Goal: Transaction & Acquisition: Purchase product/service

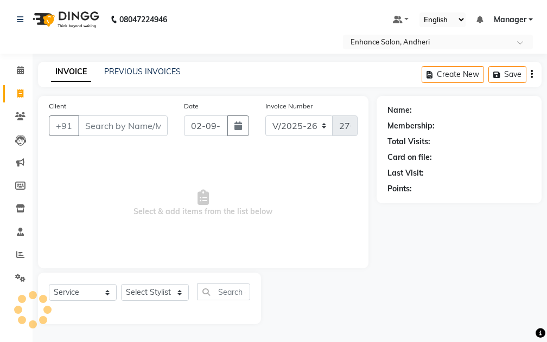
select select "7236"
select select "service"
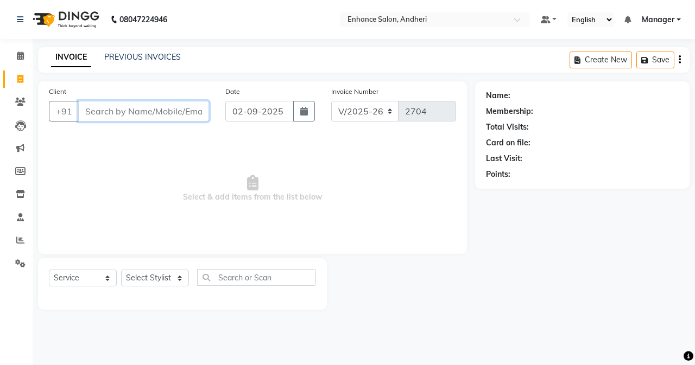
click at [113, 112] on input "Client" at bounding box center [143, 111] width 131 height 21
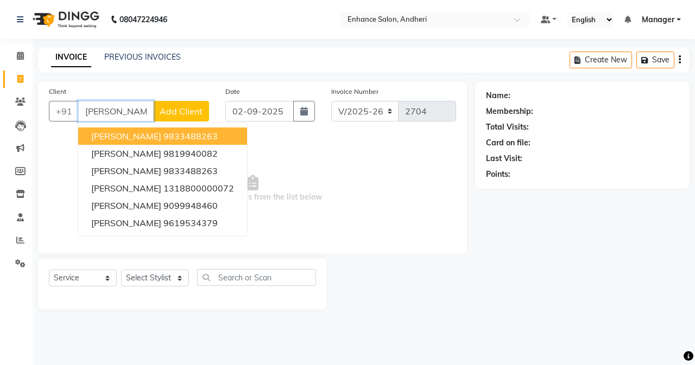
click at [126, 133] on span "[PERSON_NAME]" at bounding box center [126, 136] width 70 height 11
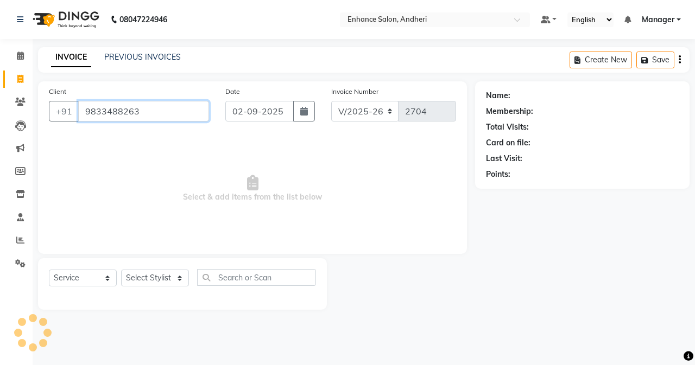
type input "9833488263"
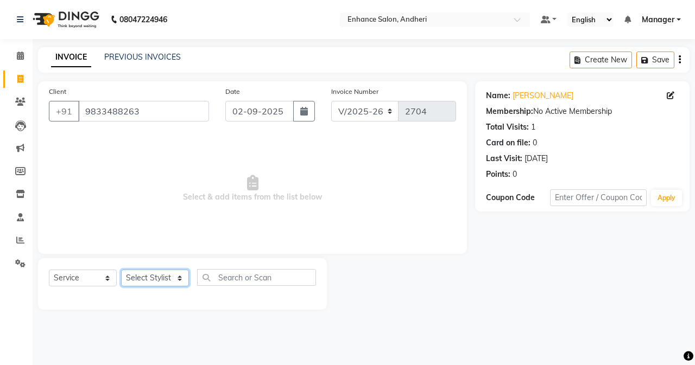
click at [151, 279] on select "Select Stylist Admin [PERSON_NAME] [PERSON_NAME] [PERSON_NAME] Manager [PERSON_…" at bounding box center [155, 278] width 68 height 17
select select "61729"
click at [121, 270] on select "Select Stylist Admin [PERSON_NAME] [PERSON_NAME] [PERSON_NAME] Manager [PERSON_…" at bounding box center [155, 278] width 68 height 17
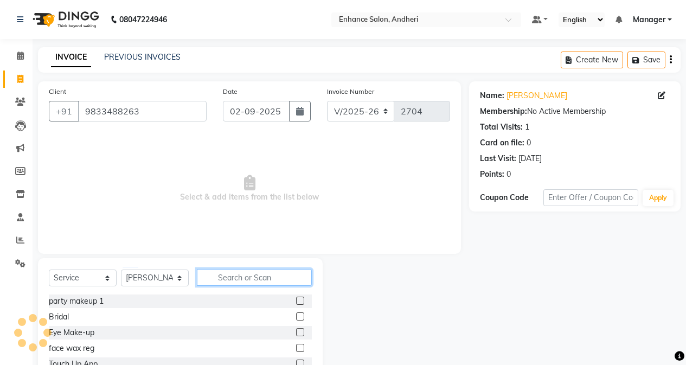
click at [232, 275] on input "text" at bounding box center [254, 277] width 115 height 17
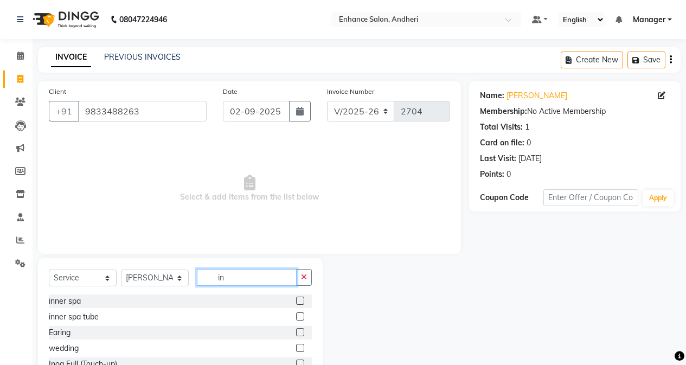
type input "i"
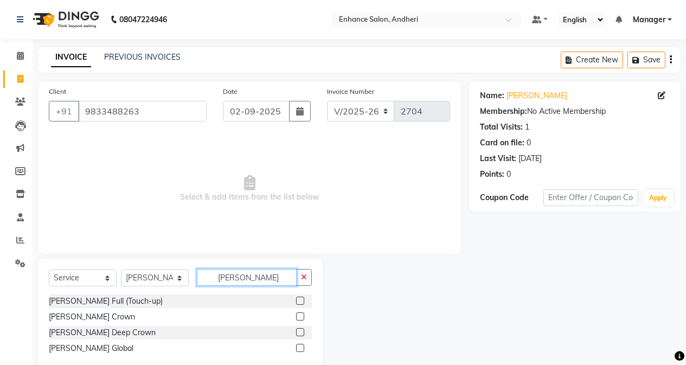
type input "[PERSON_NAME]"
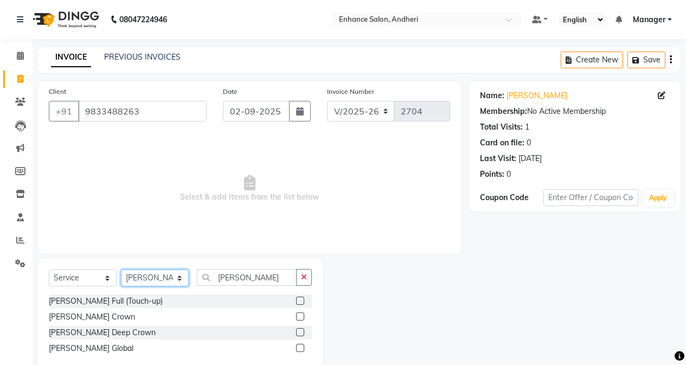
click at [178, 276] on select "Select Stylist Admin [PERSON_NAME] [PERSON_NAME] [PERSON_NAME] Manager [PERSON_…" at bounding box center [155, 278] width 68 height 17
select select "61736"
click at [121, 270] on select "Select Stylist Admin [PERSON_NAME] [PERSON_NAME] [PERSON_NAME] Manager [PERSON_…" at bounding box center [155, 278] width 68 height 17
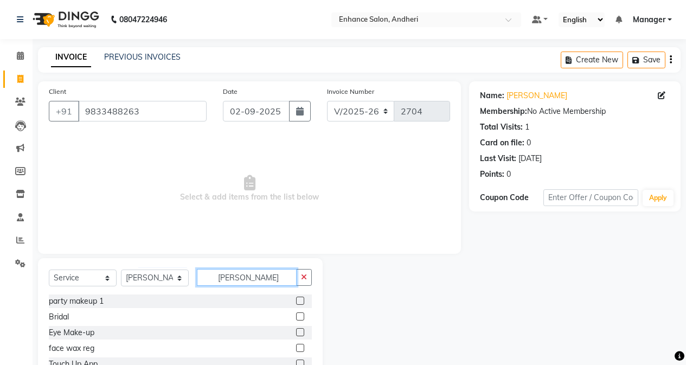
click at [265, 274] on input "[PERSON_NAME]" at bounding box center [247, 277] width 100 height 17
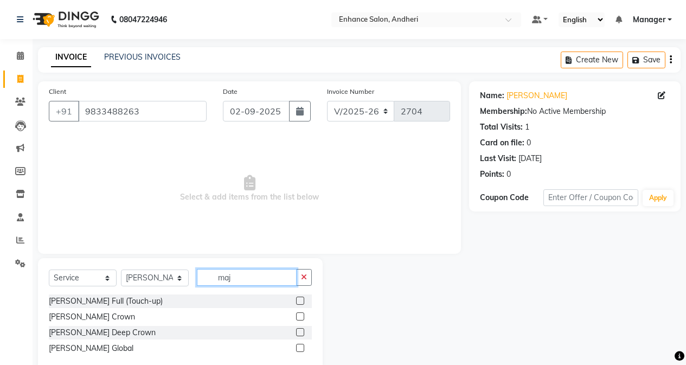
type input "maj"
click at [297, 298] on label at bounding box center [300, 301] width 8 height 8
click at [297, 298] on input "checkbox" at bounding box center [299, 301] width 7 height 7
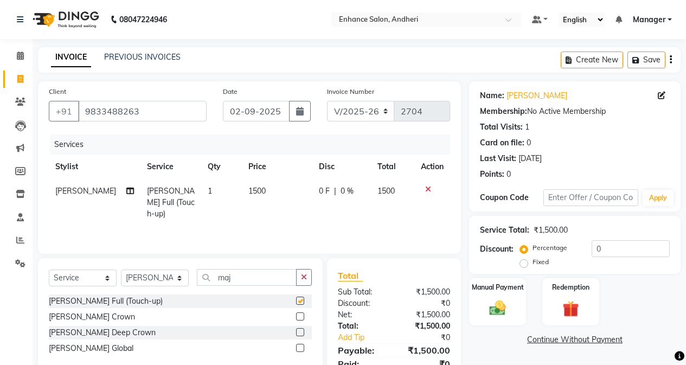
checkbox input "false"
click at [303, 279] on icon "button" at bounding box center [304, 277] width 6 height 8
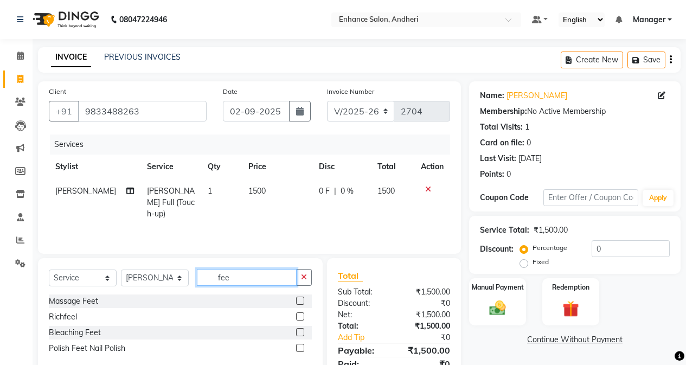
type input "fee"
click at [300, 300] on label at bounding box center [300, 301] width 8 height 8
click at [300, 300] on input "checkbox" at bounding box center [299, 301] width 7 height 7
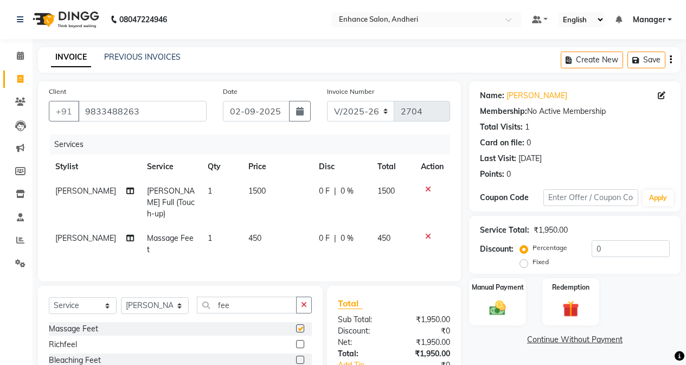
checkbox input "false"
click at [265, 233] on td "450" at bounding box center [277, 244] width 71 height 36
select select "61736"
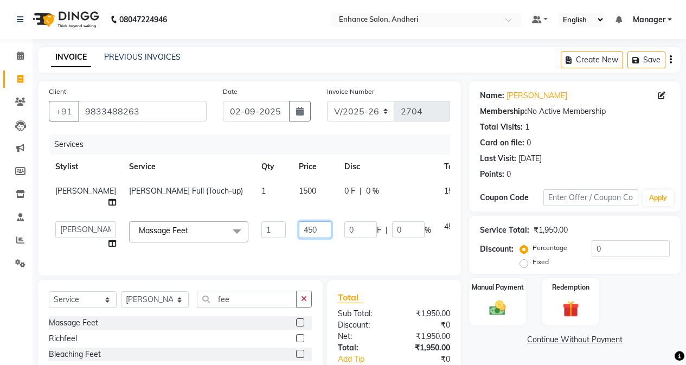
click at [299, 237] on input "450" at bounding box center [315, 229] width 33 height 17
type input "4"
type input "500"
click at [473, 342] on div "Name: [PERSON_NAME] Membership: No Active Membership Total Visits: 1 Card on fi…" at bounding box center [579, 248] width 220 height 335
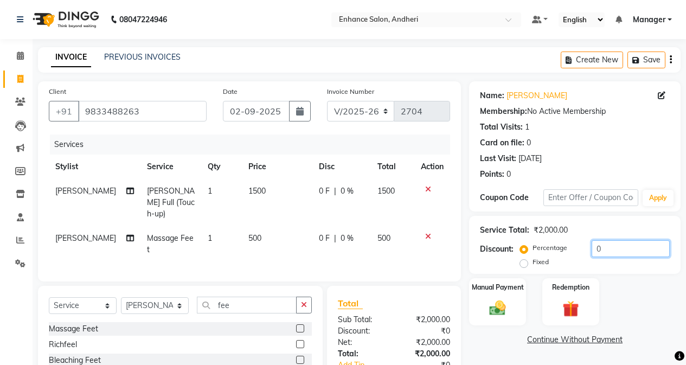
click at [546, 244] on input "0" at bounding box center [631, 248] width 78 height 17
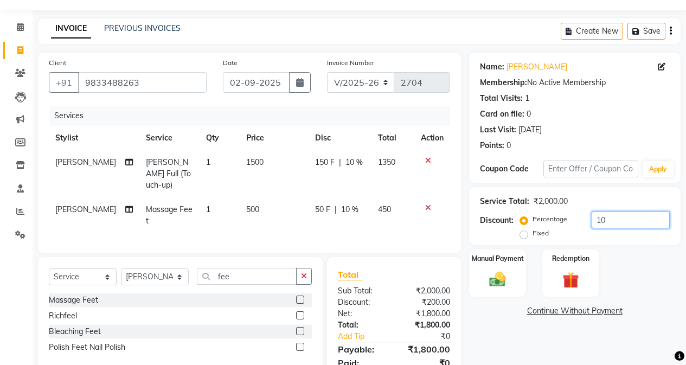
scroll to position [54, 0]
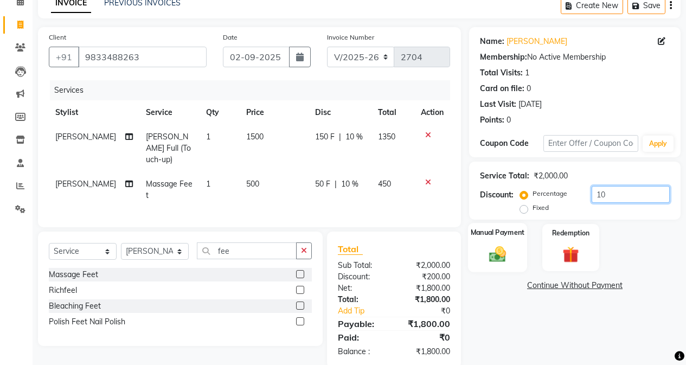
type input "10"
click at [498, 256] on img at bounding box center [498, 254] width 28 height 20
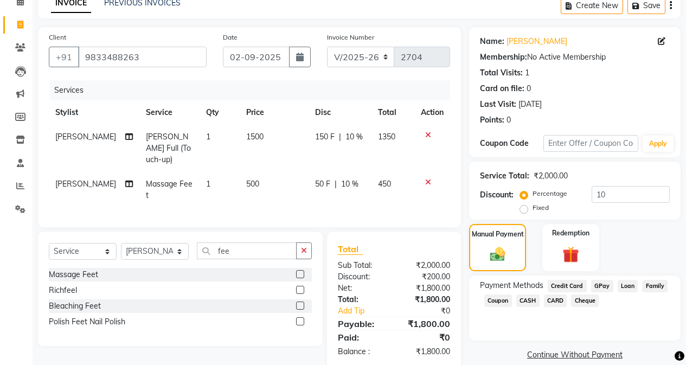
click at [527, 299] on span "CASH" at bounding box center [528, 301] width 23 height 12
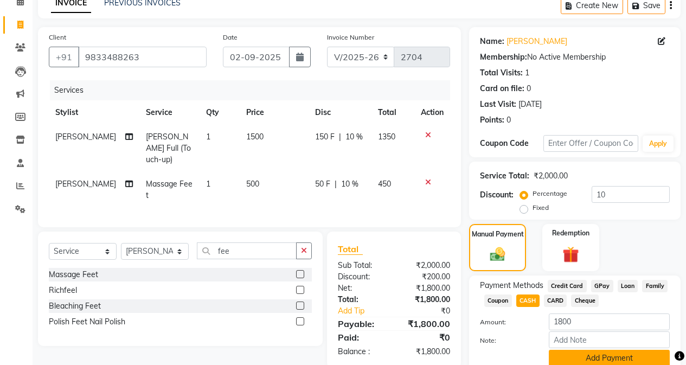
click at [546, 342] on button "Add Payment" at bounding box center [609, 358] width 121 height 17
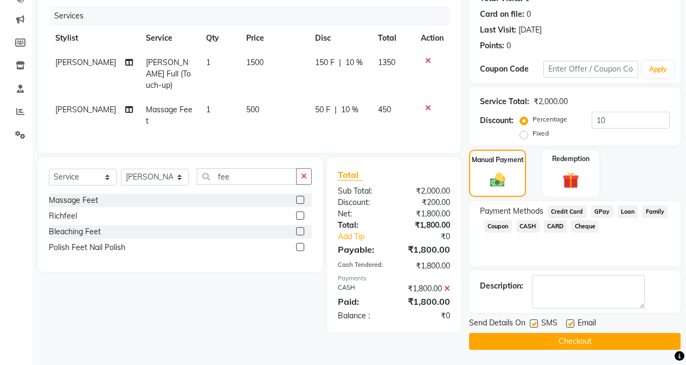
scroll to position [130, 0]
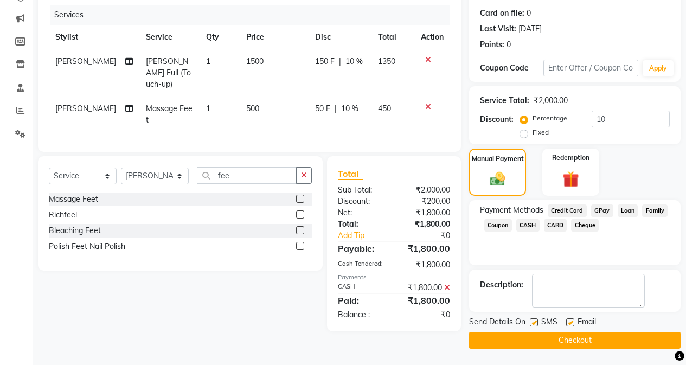
click at [540, 342] on button "Checkout" at bounding box center [575, 340] width 212 height 17
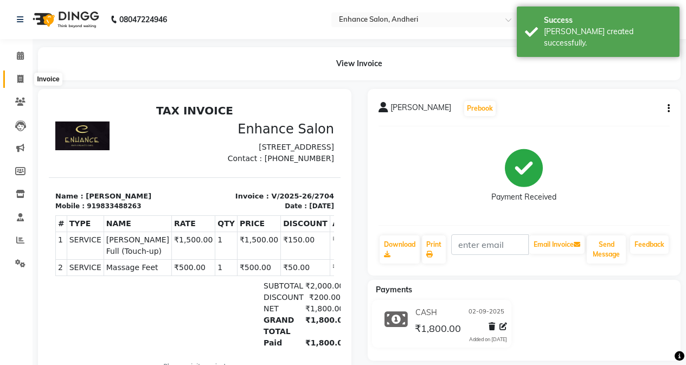
click at [20, 79] on icon at bounding box center [20, 79] width 6 height 8
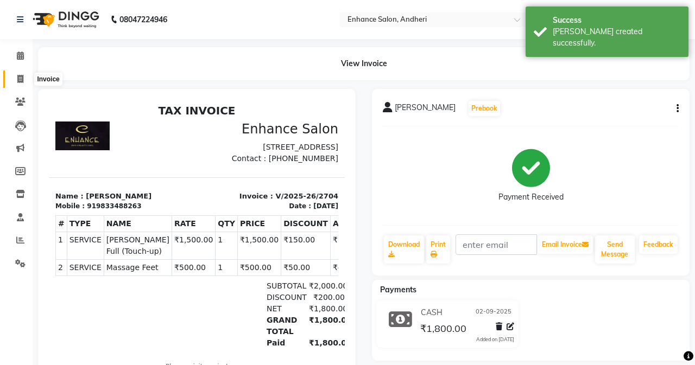
select select "7236"
select select "service"
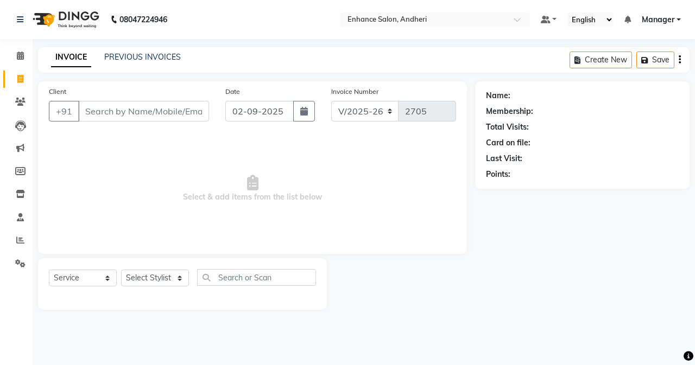
drag, startPoint x: 694, startPoint y: 13, endPoint x: 686, endPoint y: 2, distance: 13.6
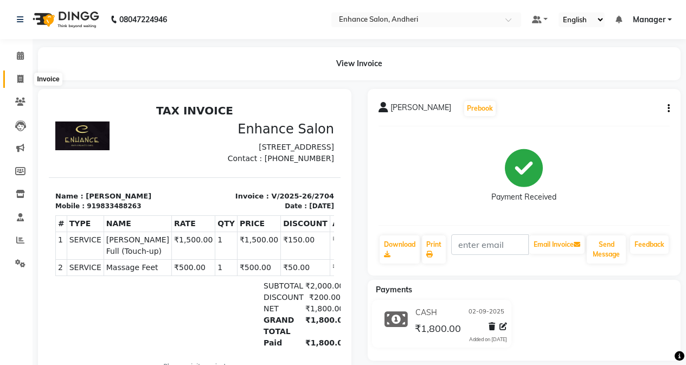
click at [20, 76] on icon at bounding box center [20, 79] width 6 height 8
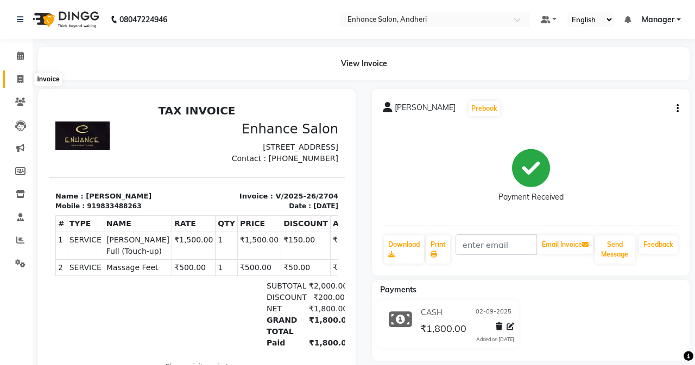
select select "7236"
select select "service"
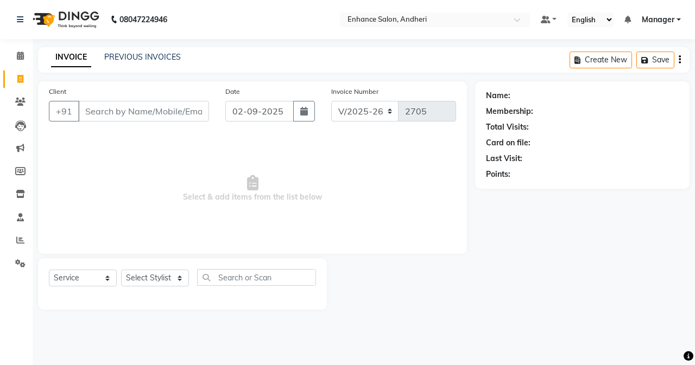
click at [101, 114] on input "Client" at bounding box center [143, 111] width 131 height 21
type input "[PERSON_NAME]"
click at [173, 116] on span "Add Client" at bounding box center [181, 111] width 43 height 11
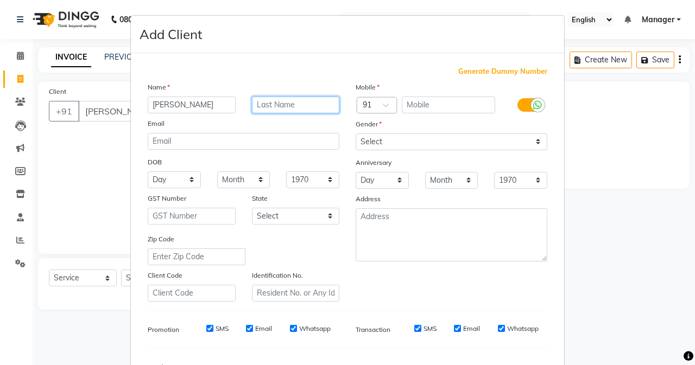
click at [285, 106] on input "text" at bounding box center [296, 105] width 88 height 17
type input "[DEMOGRAPHIC_DATA]"
click at [418, 101] on input "text" at bounding box center [449, 105] width 94 height 17
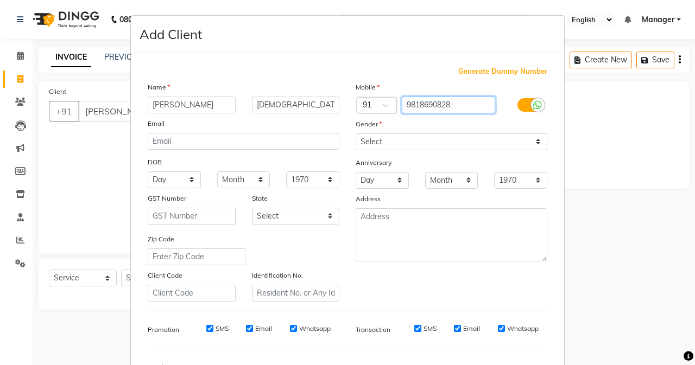
type input "9818690828"
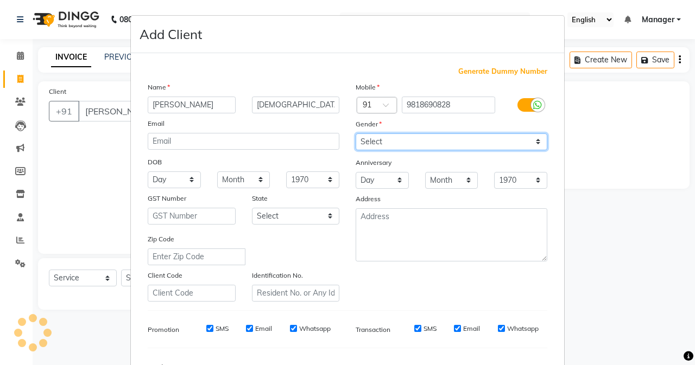
click at [508, 139] on select "Select [DEMOGRAPHIC_DATA] [DEMOGRAPHIC_DATA] Other Prefer Not To Say" at bounding box center [451, 141] width 192 height 17
select select "[DEMOGRAPHIC_DATA]"
click at [355, 133] on select "Select [DEMOGRAPHIC_DATA] [DEMOGRAPHIC_DATA] Other Prefer Not To Say" at bounding box center [451, 141] width 192 height 17
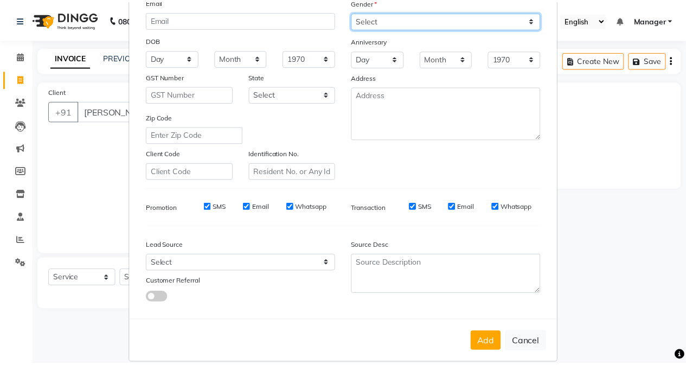
scroll to position [136, 0]
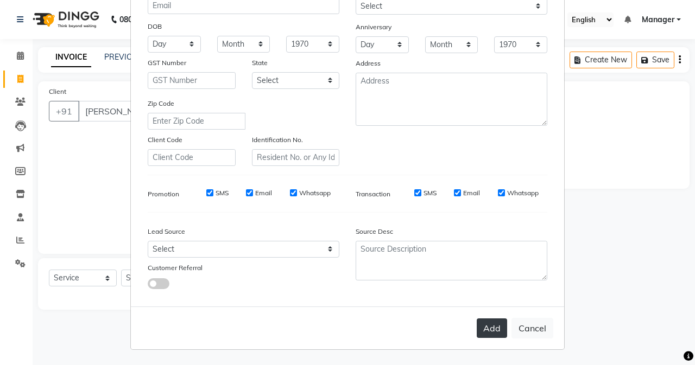
click at [485, 329] on button "Add" at bounding box center [491, 329] width 30 height 20
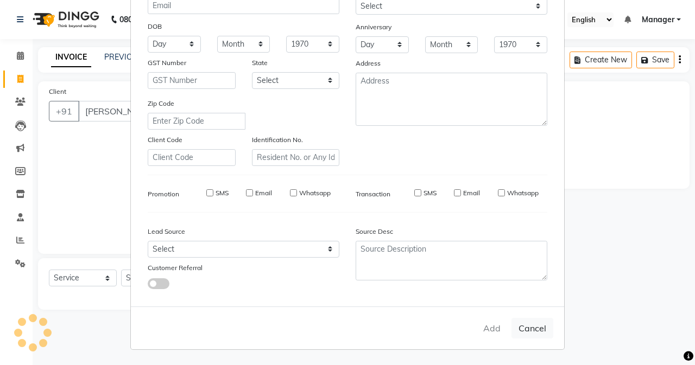
type input "9818690828"
select select
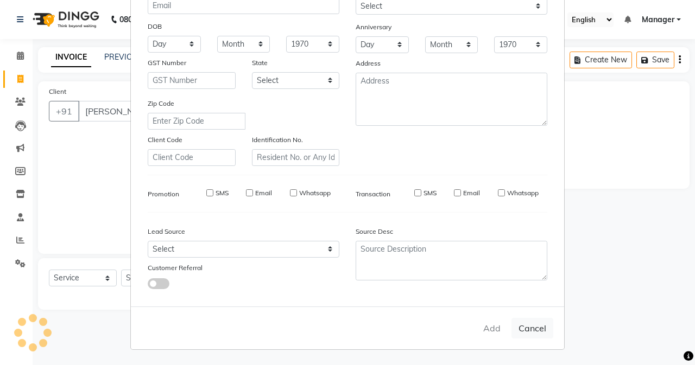
select select
checkbox input "false"
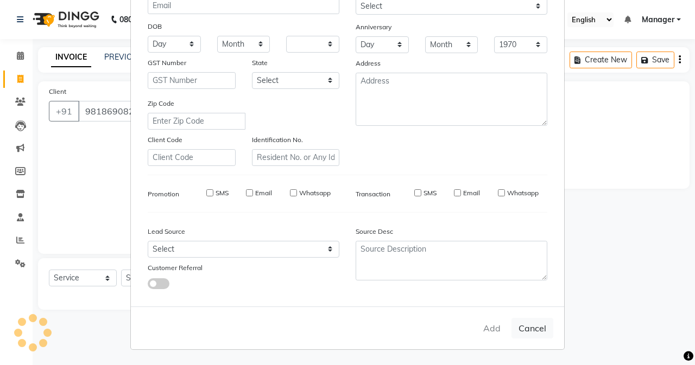
checkbox input "false"
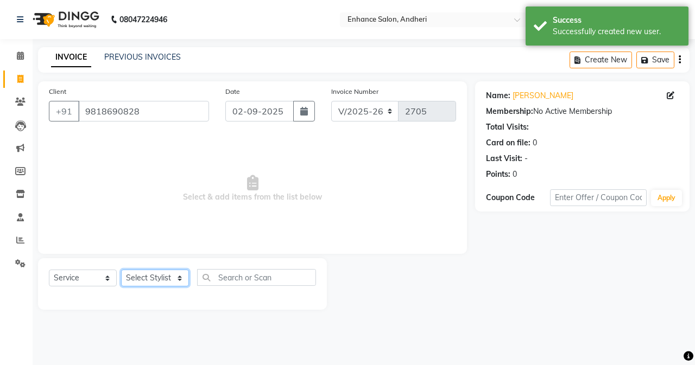
click at [146, 279] on select "Select Stylist Admin [PERSON_NAME] [PERSON_NAME] [PERSON_NAME] Manager [PERSON_…" at bounding box center [155, 278] width 68 height 17
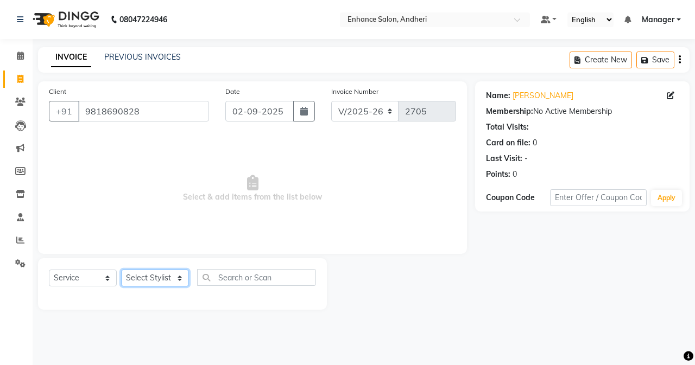
select select "61735"
click at [121, 270] on select "Select Stylist Admin [PERSON_NAME] [PERSON_NAME] [PERSON_NAME] Manager [PERSON_…" at bounding box center [155, 278] width 68 height 17
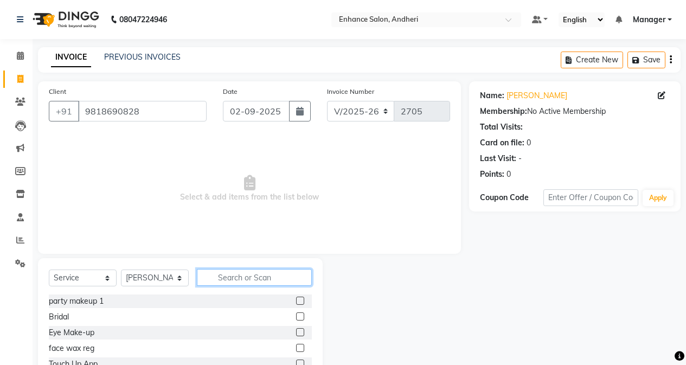
click at [246, 276] on input "text" at bounding box center [254, 277] width 115 height 17
type input "wash"
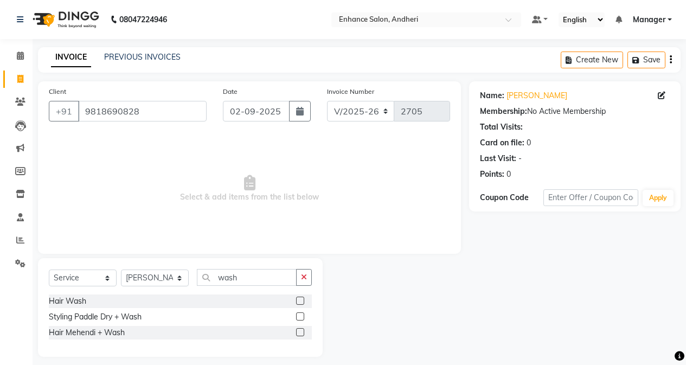
click at [300, 298] on label at bounding box center [300, 301] width 8 height 8
click at [300, 298] on input "checkbox" at bounding box center [299, 301] width 7 height 7
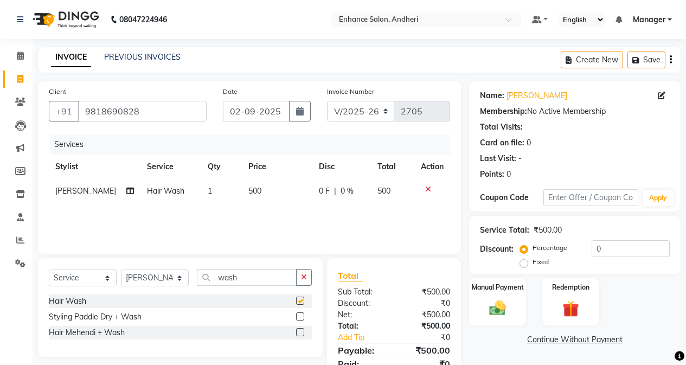
checkbox input "false"
click at [181, 278] on select "Select Stylist Admin [PERSON_NAME] [PERSON_NAME] [PERSON_NAME] Manager [PERSON_…" at bounding box center [155, 278] width 68 height 17
select select "61729"
click at [121, 270] on select "Select Stylist Admin [PERSON_NAME] [PERSON_NAME] [PERSON_NAME] Manager [PERSON_…" at bounding box center [155, 278] width 68 height 17
click at [306, 276] on icon "button" at bounding box center [304, 277] width 6 height 8
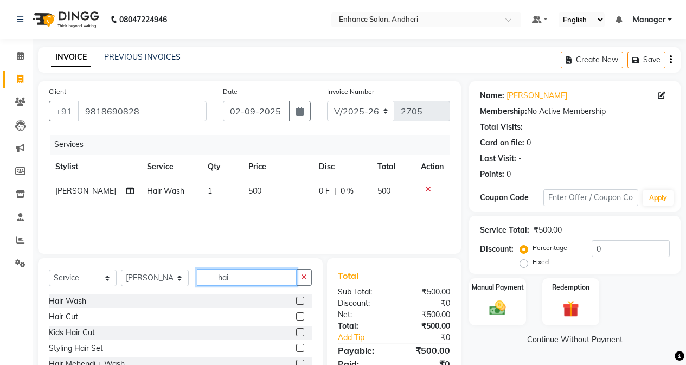
type input "hai"
click at [302, 319] on label at bounding box center [300, 317] width 8 height 8
click at [302, 319] on input "checkbox" at bounding box center [299, 317] width 7 height 7
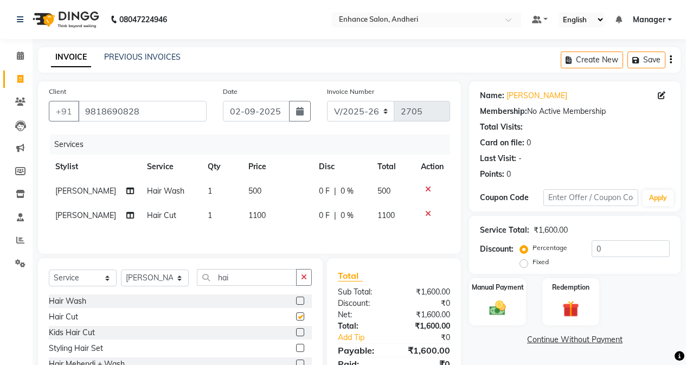
checkbox input "false"
click at [126, 215] on icon at bounding box center [130, 216] width 8 height 8
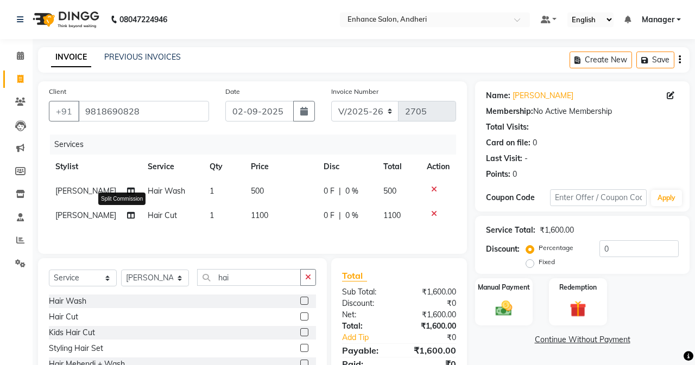
select select "61729"
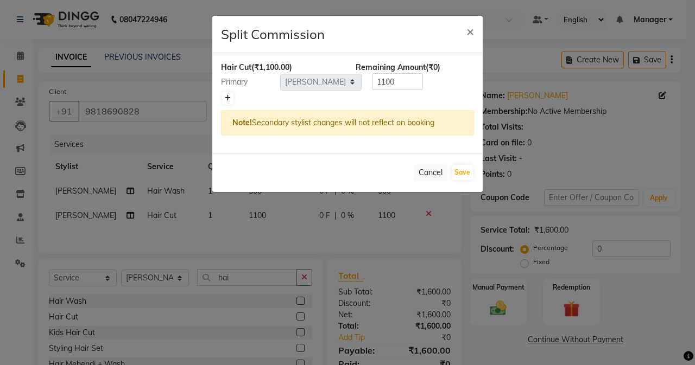
click at [230, 99] on icon at bounding box center [228, 98] width 6 height 7
type input "550"
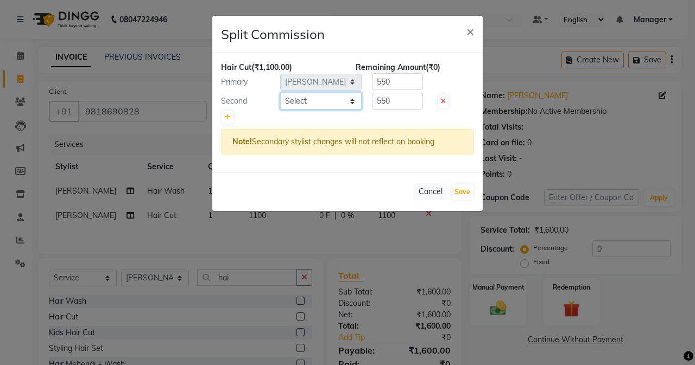
click at [350, 97] on select "Select Admin [PERSON_NAME] [PERSON_NAME] [PERSON_NAME] Manager [PERSON_NAME] [P…" at bounding box center [320, 101] width 81 height 17
select select "61732"
click at [280, 93] on select "Select Admin [PERSON_NAME] [PERSON_NAME] [PERSON_NAME] Manager [PERSON_NAME] [P…" at bounding box center [320, 101] width 81 height 17
click at [411, 103] on input "550" at bounding box center [397, 101] width 51 height 17
type input "5"
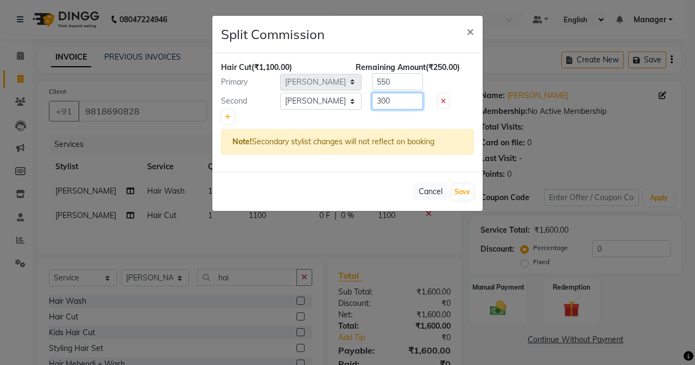
type input "300"
click at [412, 81] on input "550" at bounding box center [397, 81] width 51 height 17
type input "5"
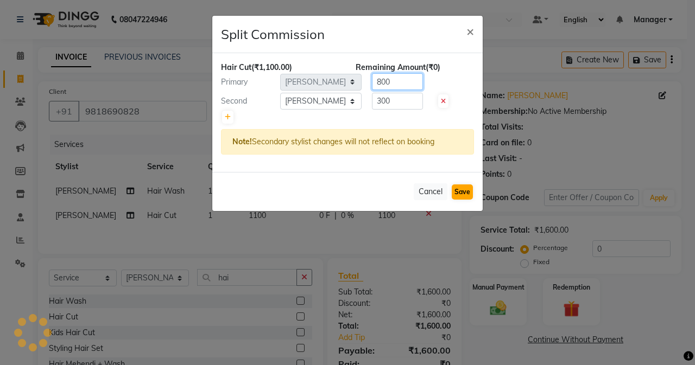
type input "800"
click at [462, 193] on button "Save" at bounding box center [461, 192] width 21 height 15
select select "Select"
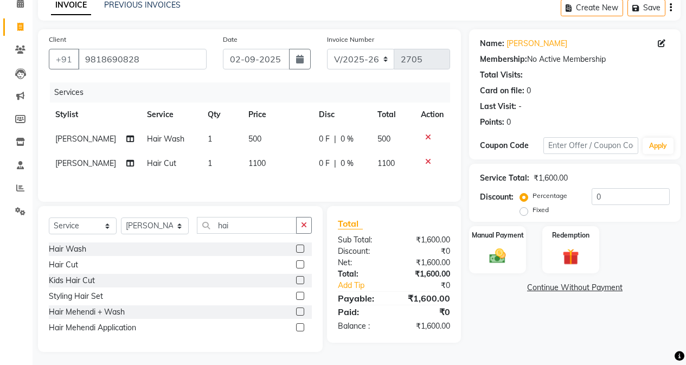
scroll to position [57, 0]
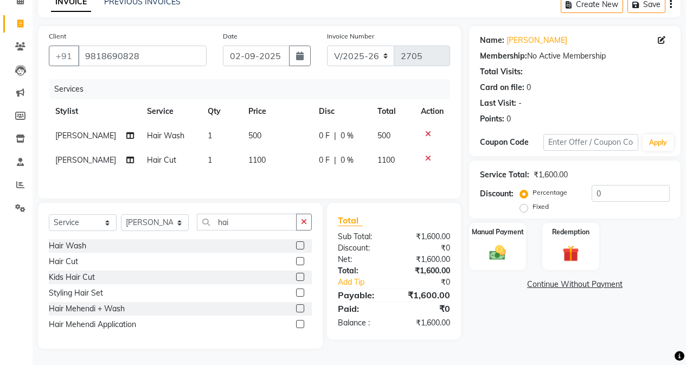
click at [271, 132] on td "500" at bounding box center [277, 136] width 71 height 24
select select "61735"
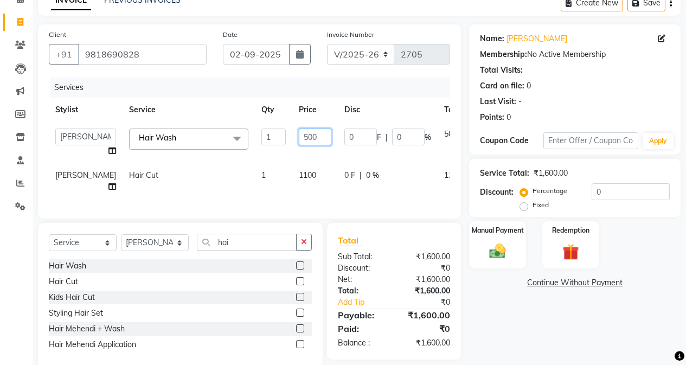
click at [299, 136] on input "500" at bounding box center [315, 137] width 33 height 17
type input "5"
type input "400"
click at [546, 327] on div "Name: [PERSON_NAME] Membership: No Active Membership Total Visits: Card on file…" at bounding box center [579, 196] width 220 height 345
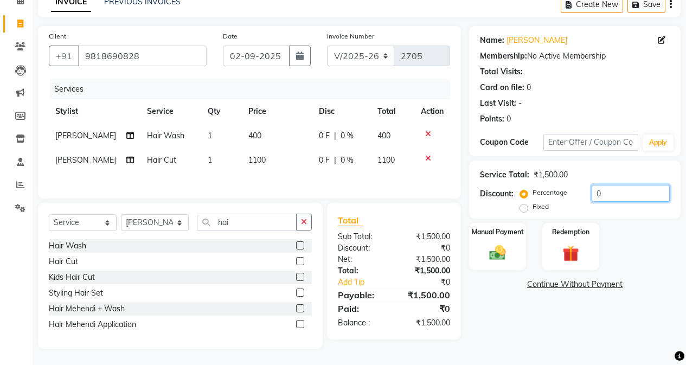
click at [546, 195] on input "0" at bounding box center [631, 193] width 78 height 17
type input "10"
click at [517, 246] on div "Manual Payment" at bounding box center [497, 246] width 59 height 49
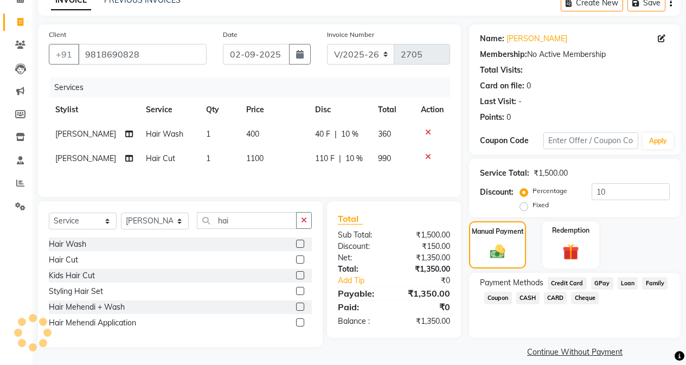
click at [546, 300] on span "CARD" at bounding box center [555, 298] width 23 height 12
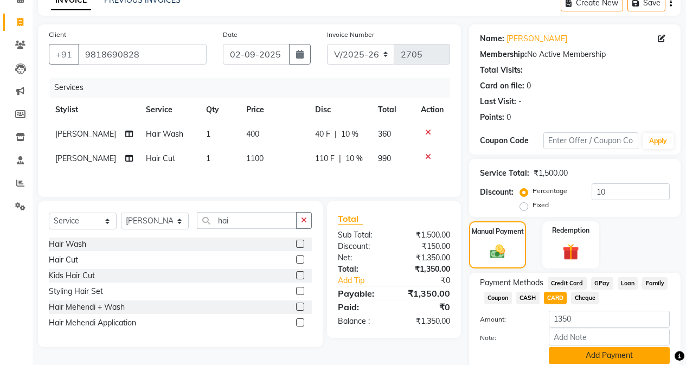
click at [546, 342] on button "Add Payment" at bounding box center [609, 355] width 121 height 17
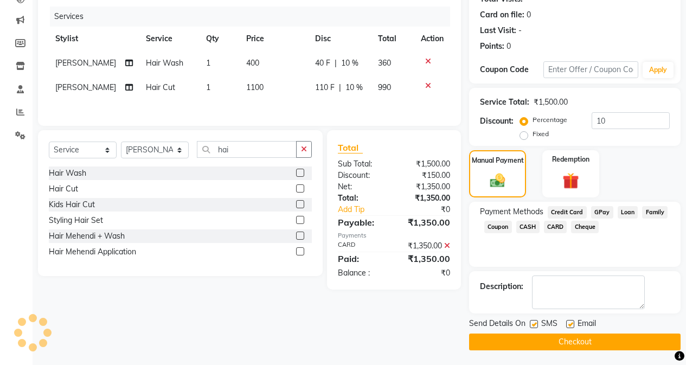
scroll to position [130, 0]
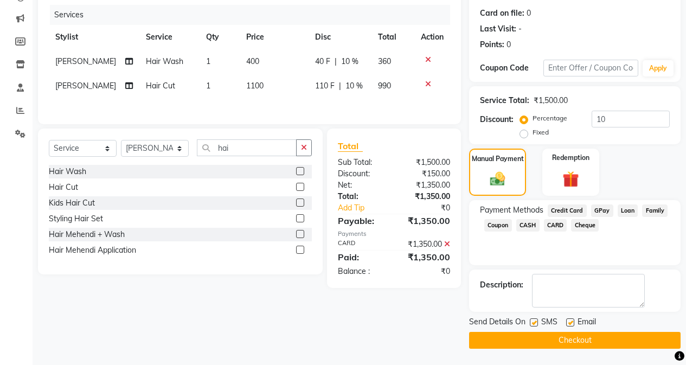
click at [526, 338] on button "Checkout" at bounding box center [575, 340] width 212 height 17
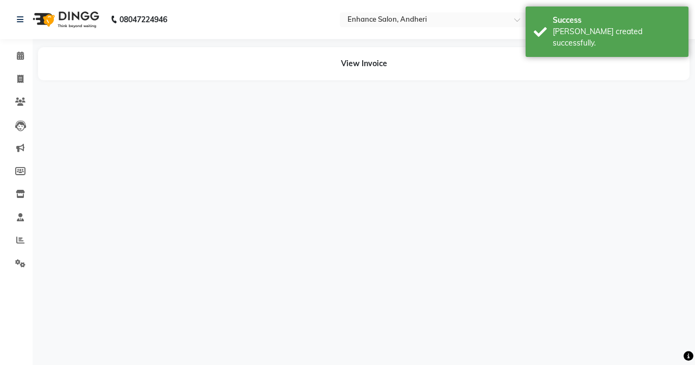
select select "61735"
select select "61729"
select select "61732"
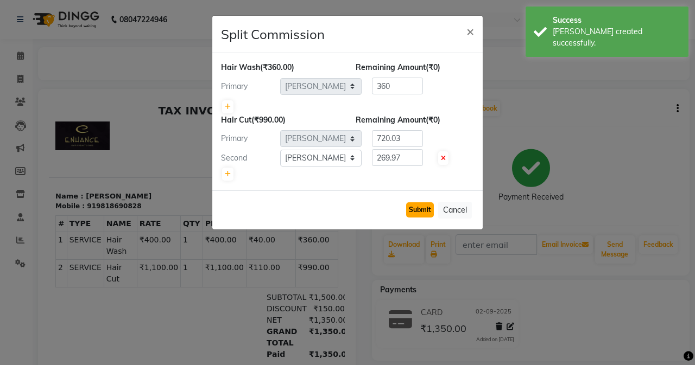
click at [411, 210] on button "Submit" at bounding box center [420, 209] width 28 height 15
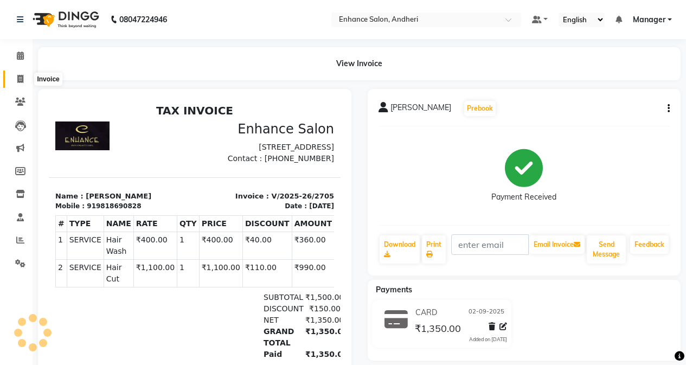
click at [19, 80] on icon at bounding box center [20, 79] width 6 height 8
select select "service"
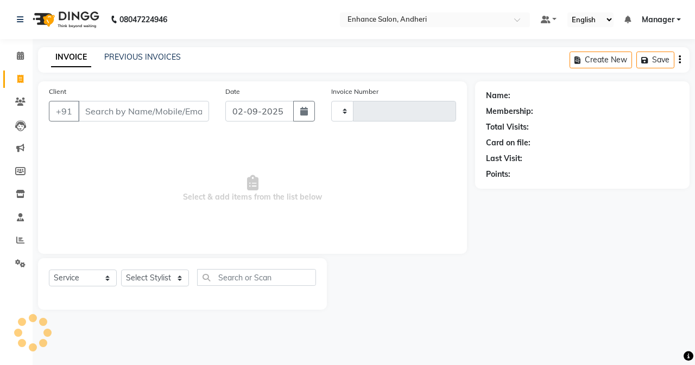
type input "2706"
select select "7236"
click at [106, 113] on input "Client" at bounding box center [143, 111] width 131 height 21
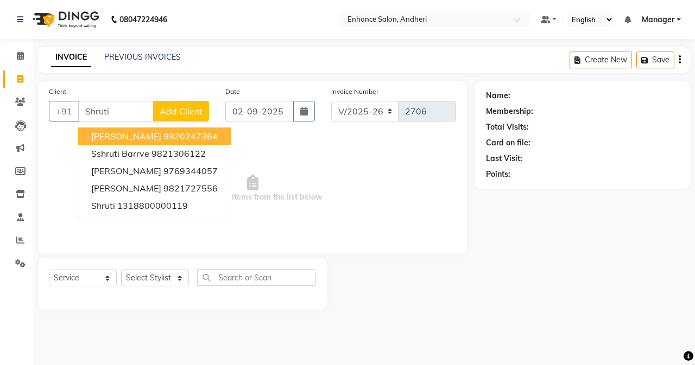
click at [115, 133] on span "[PERSON_NAME]" at bounding box center [126, 136] width 70 height 11
type input "9820247364"
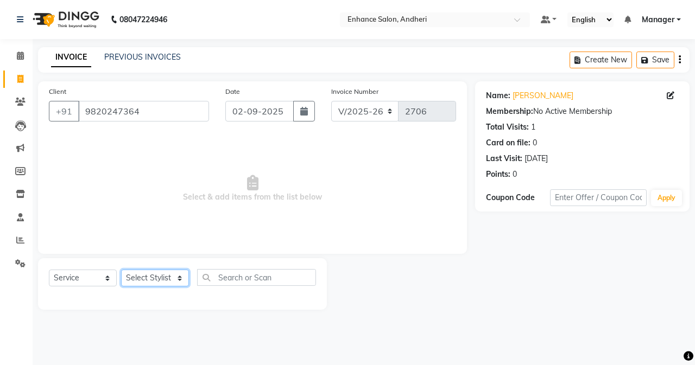
click at [140, 278] on select "Select Stylist Admin [PERSON_NAME] [PERSON_NAME] [PERSON_NAME] Manager [PERSON_…" at bounding box center [155, 278] width 68 height 17
select select "61733"
click at [121, 270] on select "Select Stylist Admin [PERSON_NAME] [PERSON_NAME] [PERSON_NAME] Manager [PERSON_…" at bounding box center [155, 278] width 68 height 17
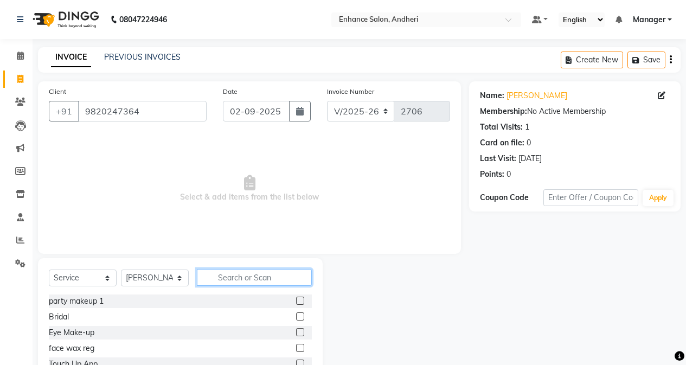
click at [218, 277] on input "text" at bounding box center [254, 277] width 115 height 17
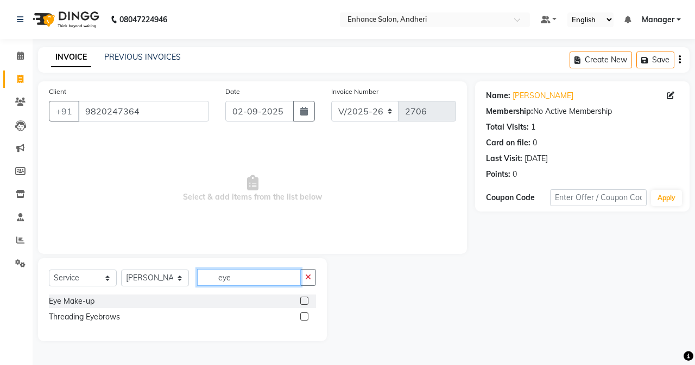
type input "eye"
click at [306, 317] on label at bounding box center [304, 317] width 8 height 8
click at [306, 317] on input "checkbox" at bounding box center [303, 317] width 7 height 7
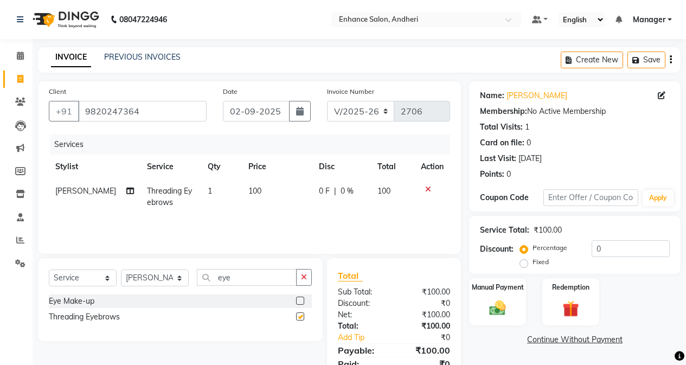
checkbox input "false"
click at [176, 276] on select "Select Stylist Admin [PERSON_NAME] [PERSON_NAME] [PERSON_NAME] Manager [PERSON_…" at bounding box center [155, 278] width 68 height 17
select select "79056"
click at [121, 270] on select "Select Stylist Admin [PERSON_NAME] [PERSON_NAME] [PERSON_NAME] Manager [PERSON_…" at bounding box center [155, 278] width 68 height 17
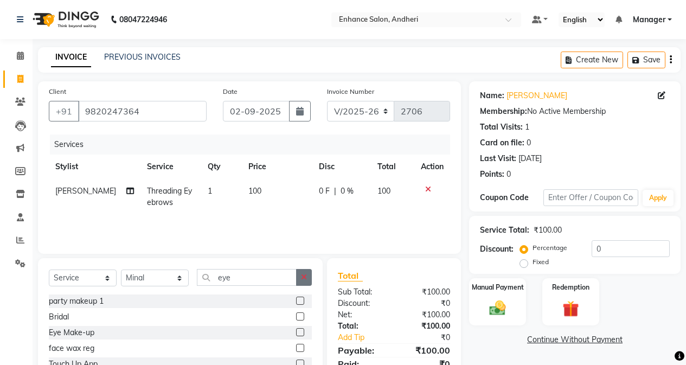
click at [305, 276] on icon "button" at bounding box center [304, 277] width 6 height 8
click at [262, 277] on input "text" at bounding box center [254, 277] width 115 height 17
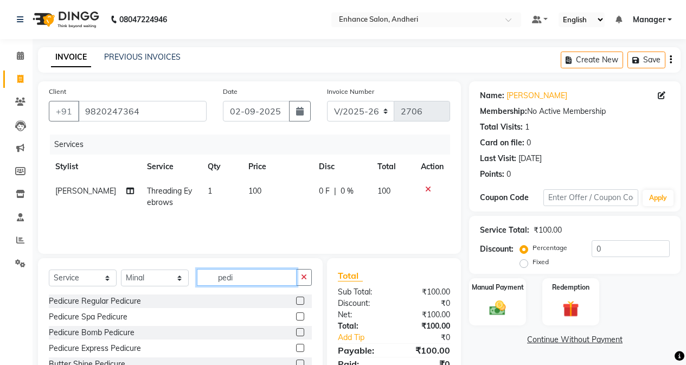
type input "pedi"
click at [301, 317] on label at bounding box center [300, 317] width 8 height 8
click at [301, 317] on input "checkbox" at bounding box center [299, 317] width 7 height 7
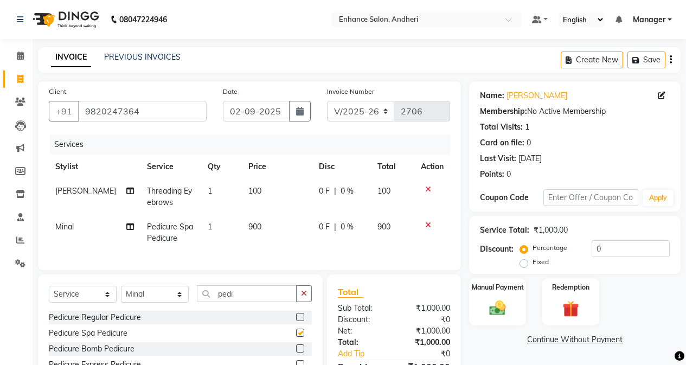
checkbox input "false"
click at [505, 297] on div "Manual Payment" at bounding box center [497, 301] width 59 height 49
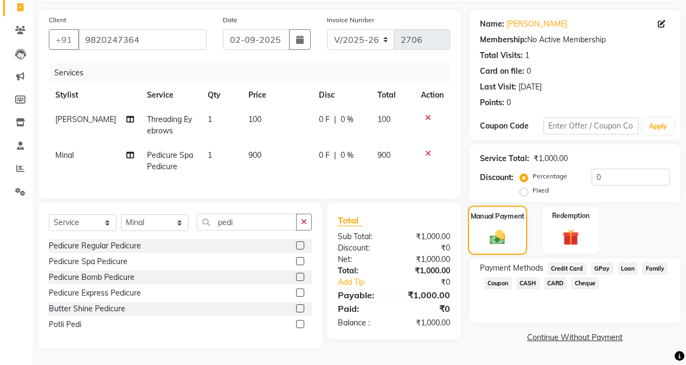
scroll to position [80, 0]
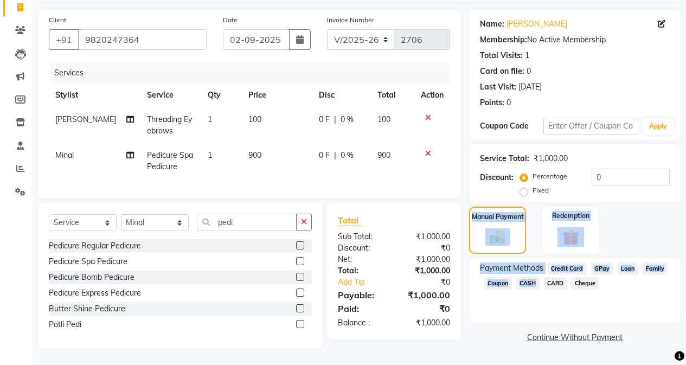
click at [530, 277] on span "CASH" at bounding box center [528, 283] width 23 height 12
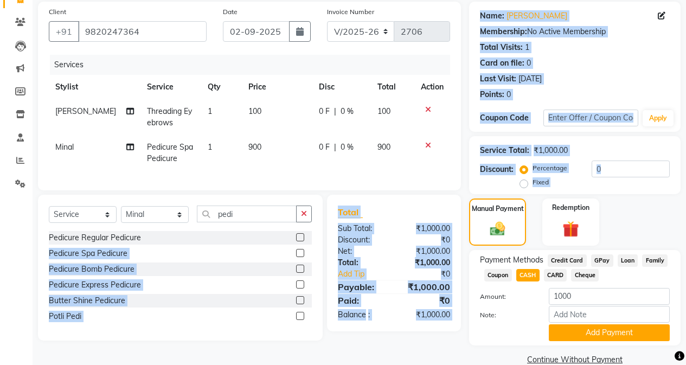
click at [270, 245] on div "Pedicure Regular Pedicure" at bounding box center [180, 238] width 263 height 14
click at [546, 80] on div "Last Visit: [DATE]" at bounding box center [575, 78] width 190 height 11
click at [546, 73] on div "Name: [PERSON_NAME] Membership: No Active Membership Total Visits: 1 Card on fi…" at bounding box center [575, 53] width 190 height 94
click at [546, 332] on button "Add Payment" at bounding box center [609, 333] width 121 height 17
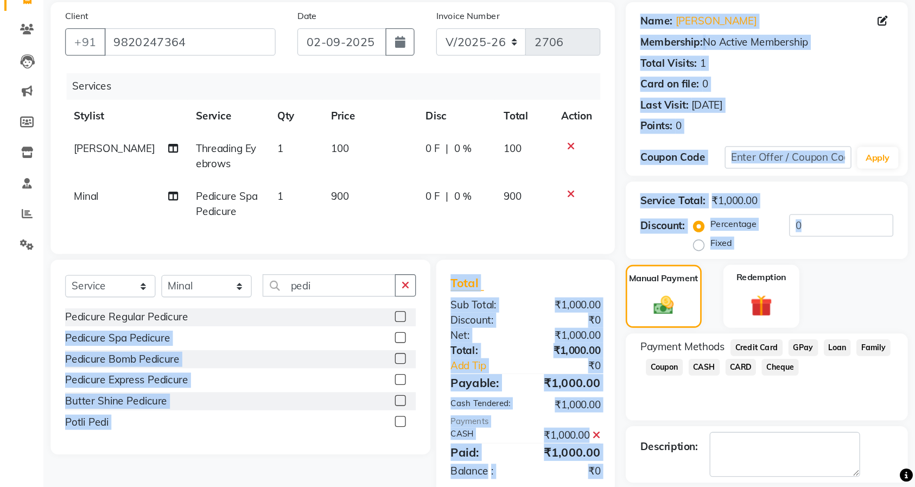
scroll to position [8, 0]
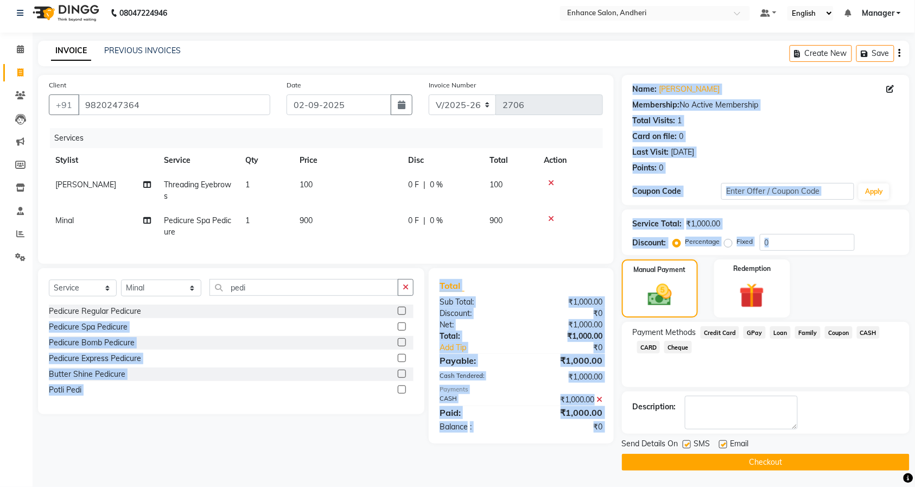
click at [546, 342] on button "Checkout" at bounding box center [766, 462] width 288 height 17
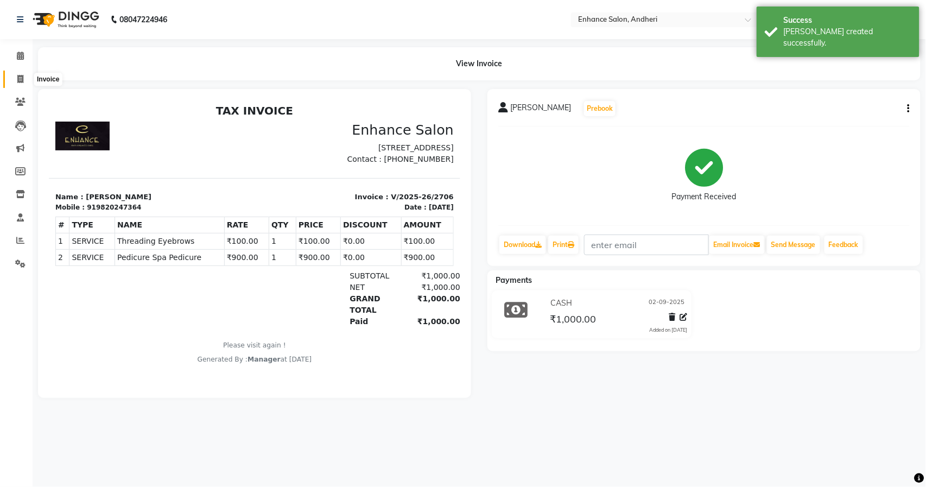
click at [18, 77] on icon at bounding box center [20, 79] width 6 height 8
select select "7236"
select select "service"
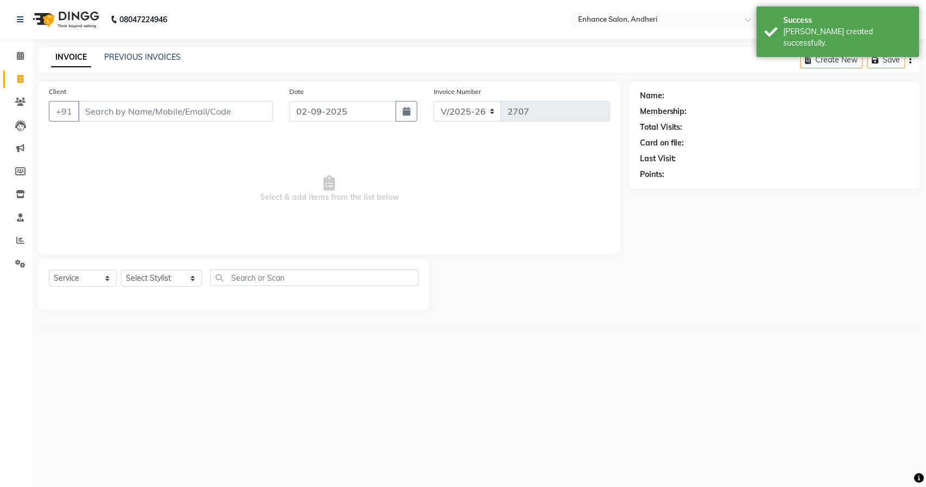
click at [546, 226] on div "Name: Membership: Total Visits: Card on file: Last Visit: Points:" at bounding box center [779, 195] width 300 height 228
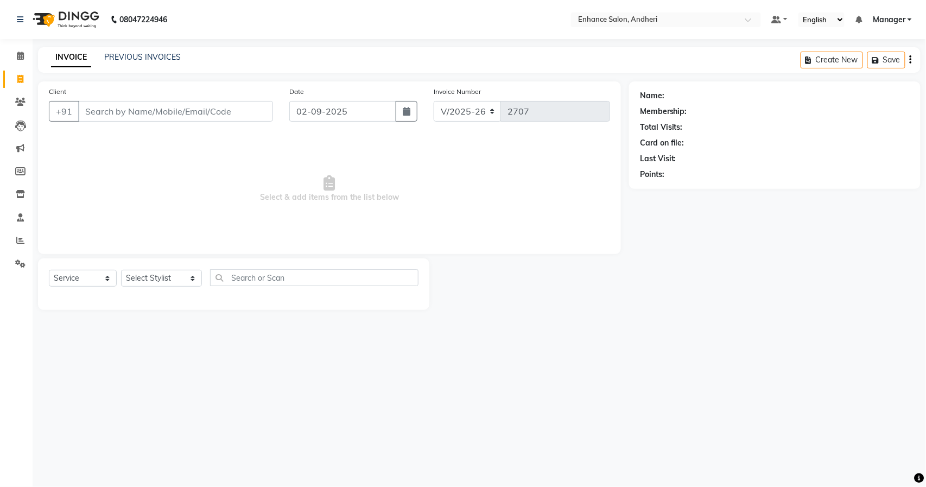
drag, startPoint x: 689, startPoint y: 349, endPoint x: 628, endPoint y: 368, distance: 64.0
click at [546, 342] on div "08047224946 Select Location × Enhance Salon, Andheri Default Panel My Panel Eng…" at bounding box center [463, 243] width 926 height 487
drag, startPoint x: 628, startPoint y: 368, endPoint x: 565, endPoint y: 355, distance: 64.3
click at [546, 342] on div "08047224946 Select Location × Enhance Salon, Andheri Default Panel My Panel Eng…" at bounding box center [463, 243] width 926 height 487
click at [275, 277] on input "text" at bounding box center [314, 277] width 208 height 17
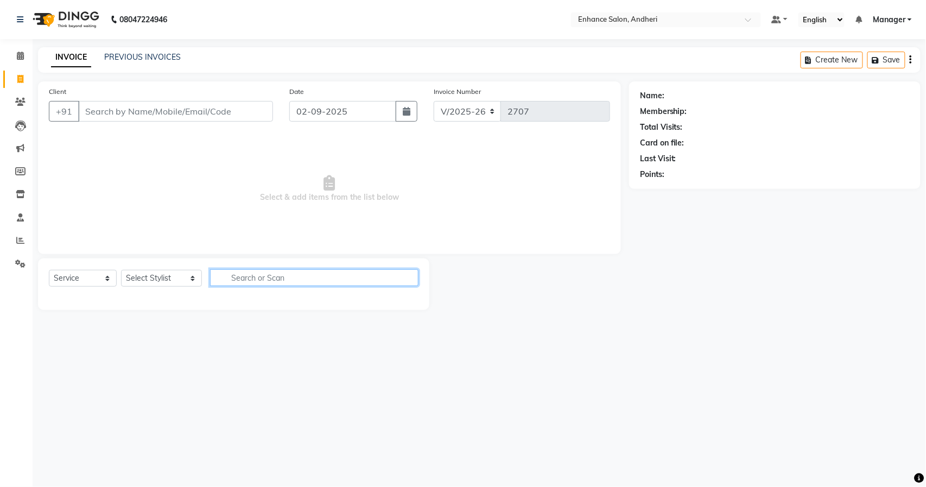
click at [268, 275] on input "text" at bounding box center [314, 277] width 208 height 17
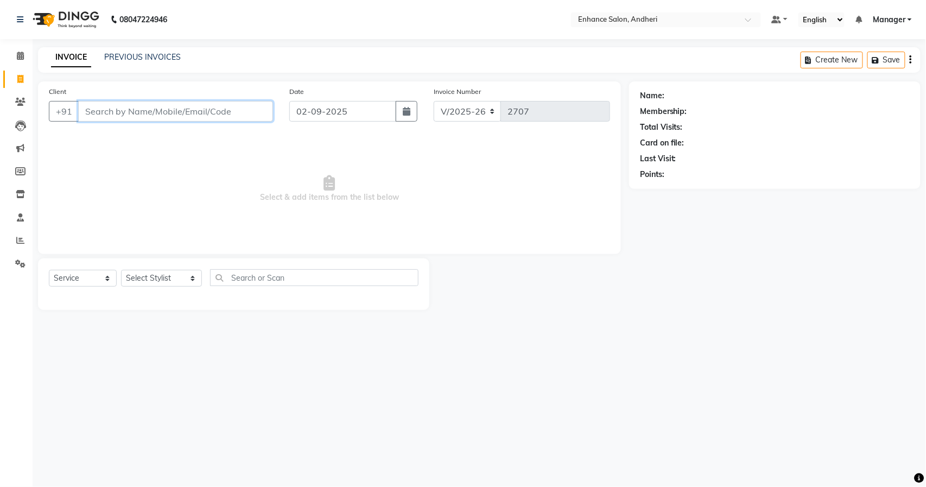
click at [135, 105] on input "Client" at bounding box center [175, 111] width 195 height 21
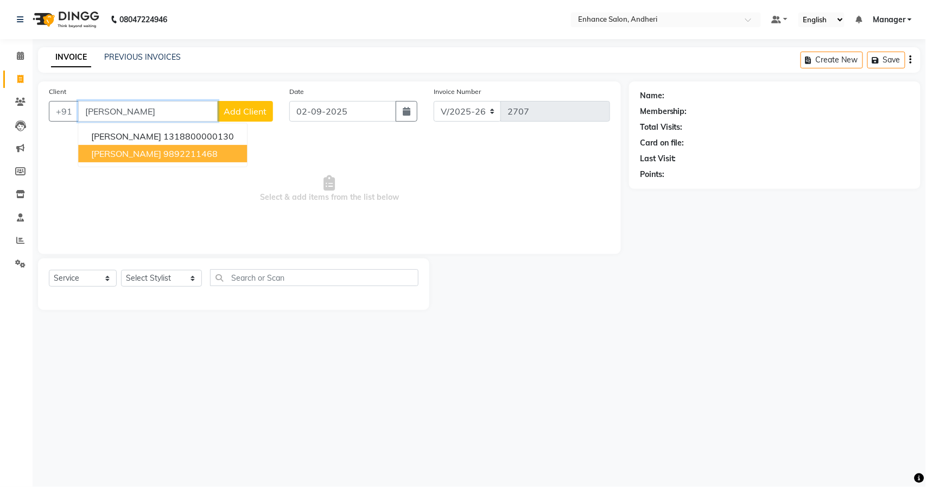
click at [137, 153] on span "[PERSON_NAME]" at bounding box center [126, 153] width 70 height 11
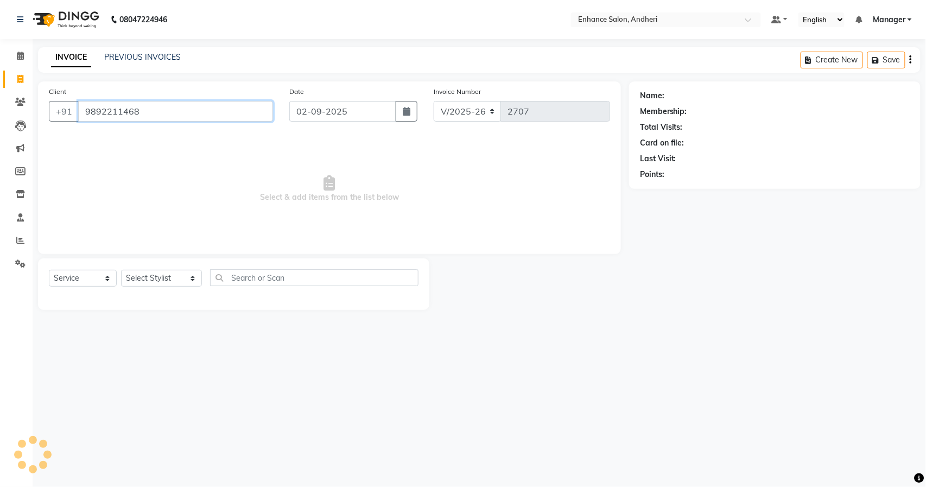
type input "9892211468"
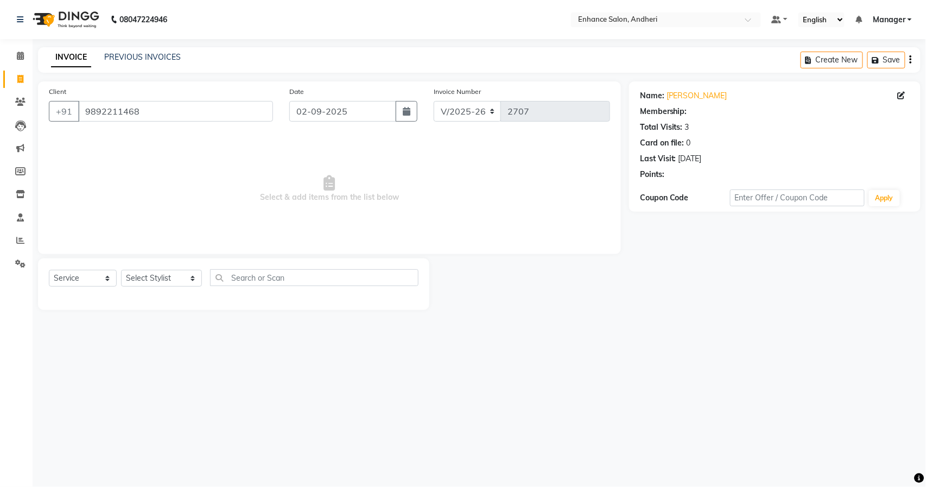
select select "1: Object"
click at [148, 276] on select "Select Stylist Admin [PERSON_NAME] [PERSON_NAME] [PERSON_NAME] Manager [PERSON_…" at bounding box center [161, 278] width 81 height 17
select select "61733"
click at [121, 270] on select "Select Stylist Admin [PERSON_NAME] [PERSON_NAME] [PERSON_NAME] Manager [PERSON_…" at bounding box center [161, 278] width 81 height 17
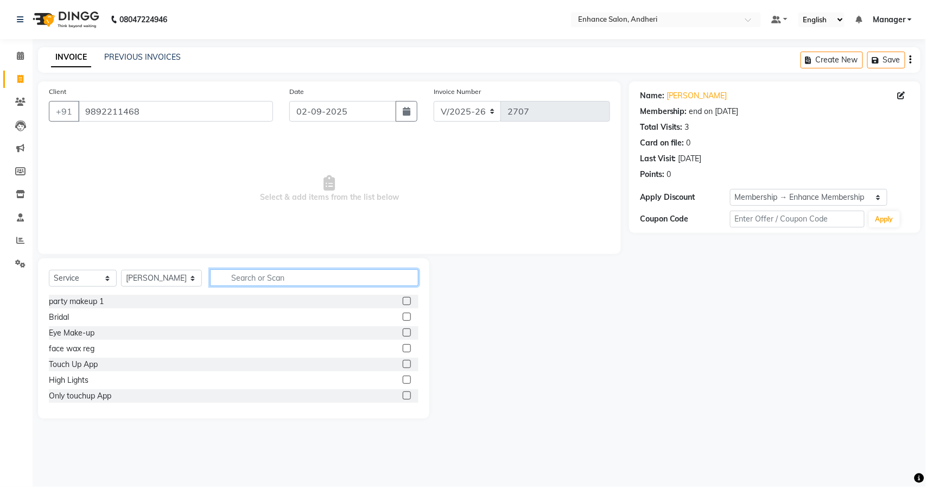
click at [270, 271] on input "text" at bounding box center [314, 277] width 208 height 17
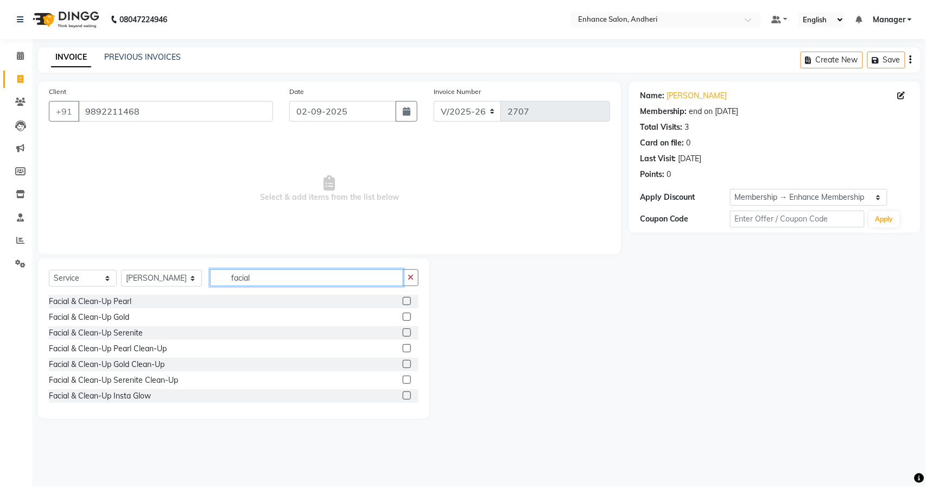
type input "facial"
click at [403, 300] on label at bounding box center [407, 301] width 8 height 8
click at [403, 300] on input "checkbox" at bounding box center [406, 301] width 7 height 7
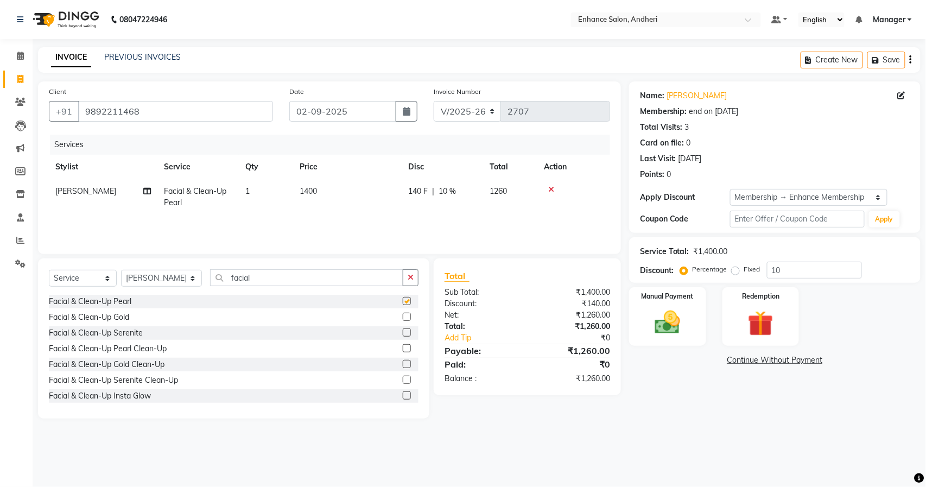
checkbox input "false"
click at [546, 270] on input "10" at bounding box center [814, 270] width 95 height 17
type input "1"
click at [546, 328] on img at bounding box center [667, 322] width 43 height 30
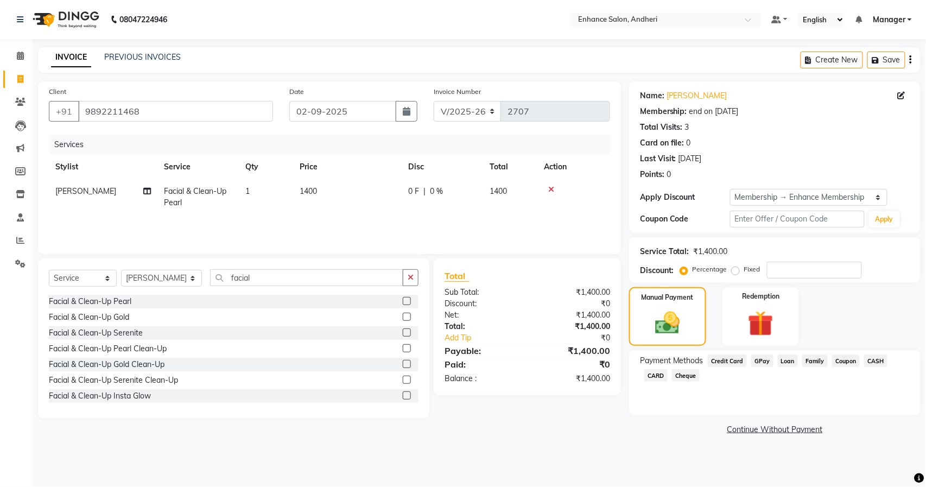
click at [546, 342] on span "GPay" at bounding box center [762, 360] width 22 height 12
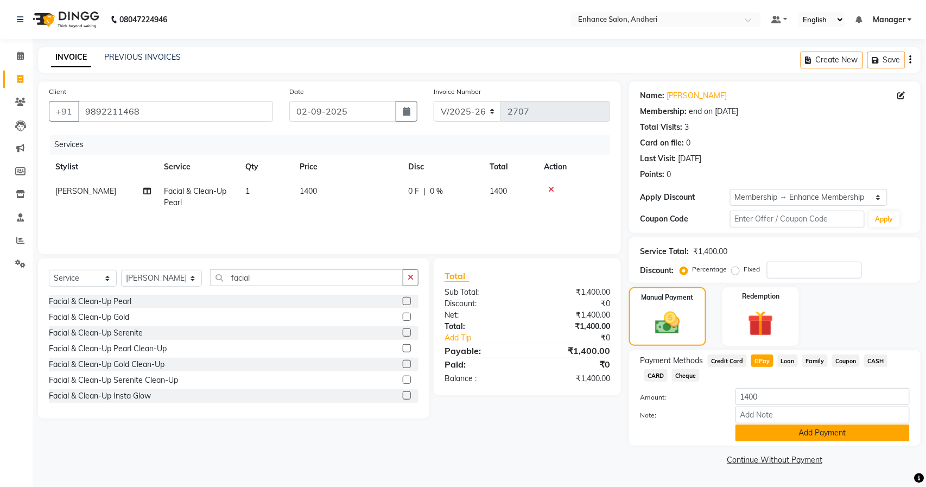
click at [546, 342] on button "Add Payment" at bounding box center [822, 432] width 174 height 17
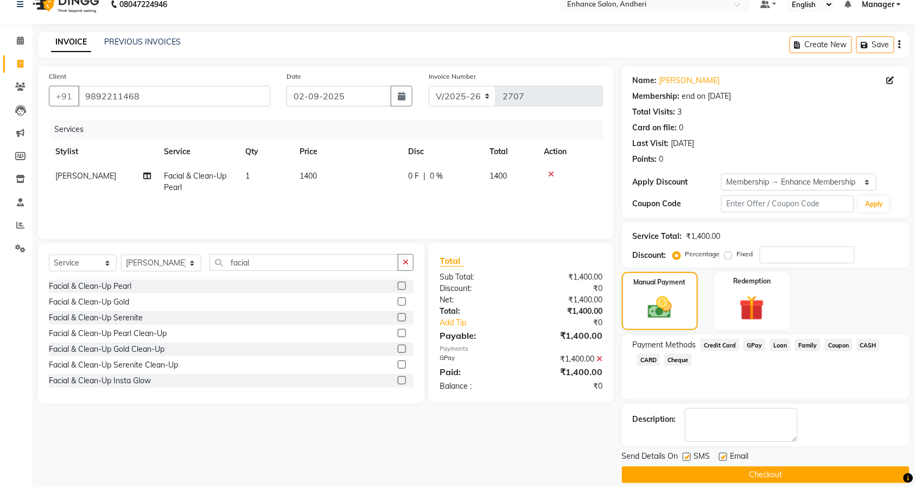
scroll to position [29, 0]
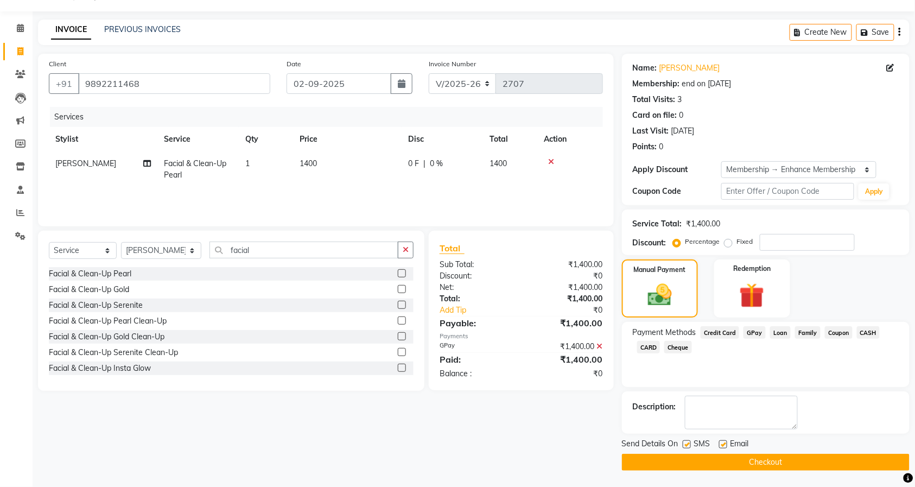
click at [546, 342] on button "Checkout" at bounding box center [766, 462] width 288 height 17
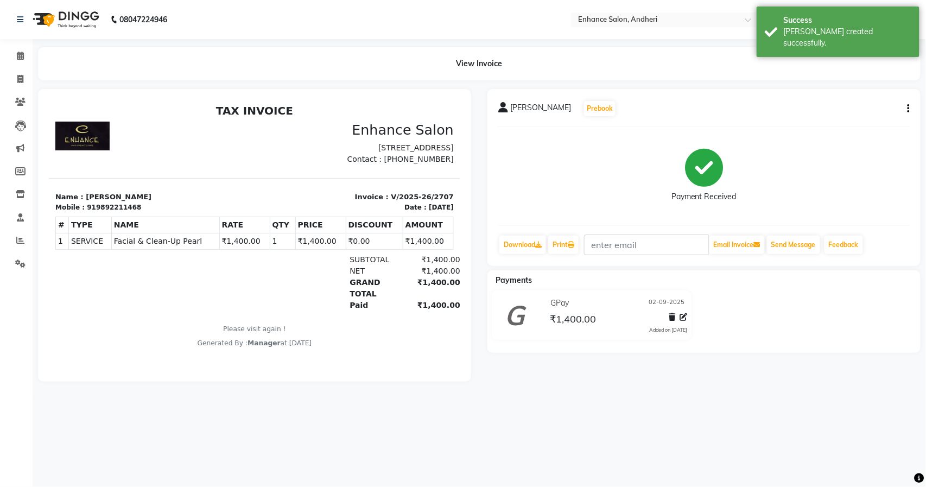
click at [546, 107] on div "[PERSON_NAME] Prebook Payment Received Download Print Email Invoice Send Messag…" at bounding box center [703, 177] width 433 height 177
click at [546, 109] on icon "button" at bounding box center [908, 109] width 2 height 1
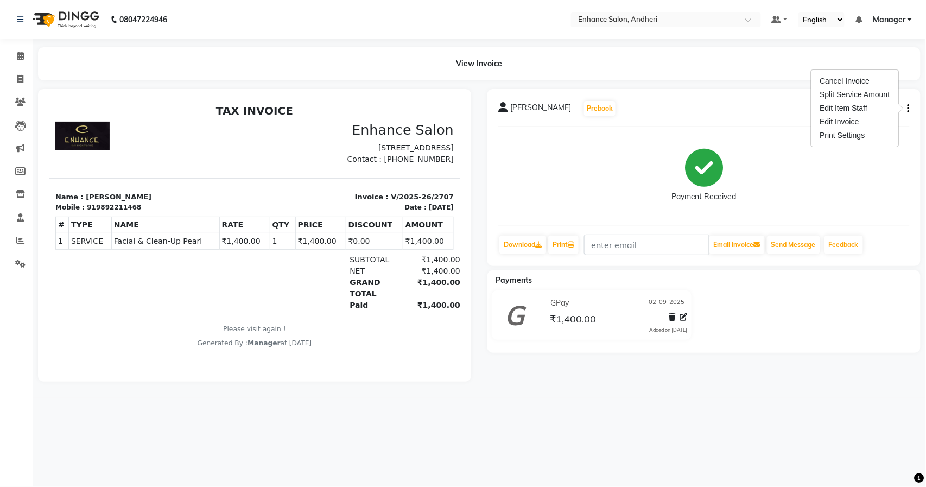
click at [546, 340] on div "GPay [DATE] ₹1,400.00 Added on [DATE]" at bounding box center [703, 317] width 449 height 54
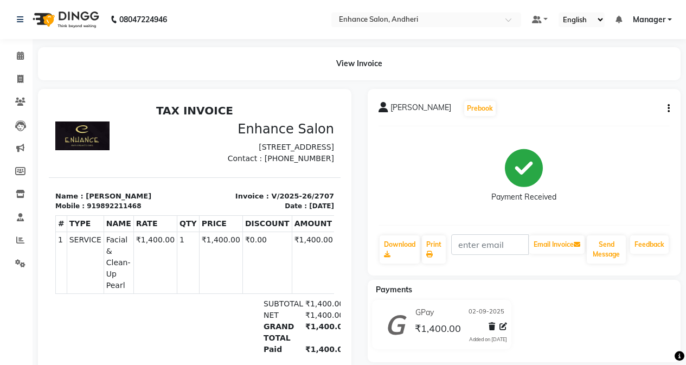
drag, startPoint x: 824, startPoint y: 0, endPoint x: 406, endPoint y: 174, distance: 452.5
click at [406, 174] on div "Payment Received" at bounding box center [525, 175] width 292 height 81
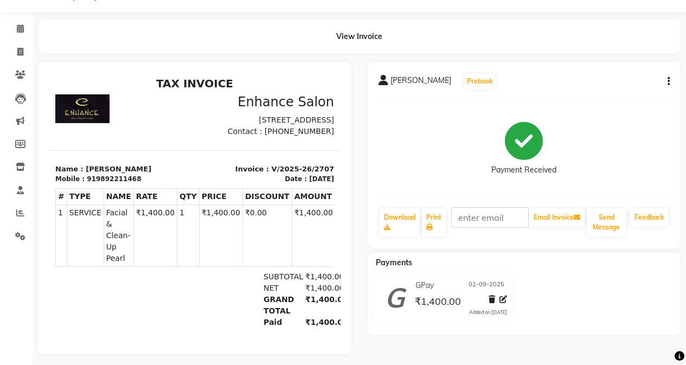
scroll to position [41, 0]
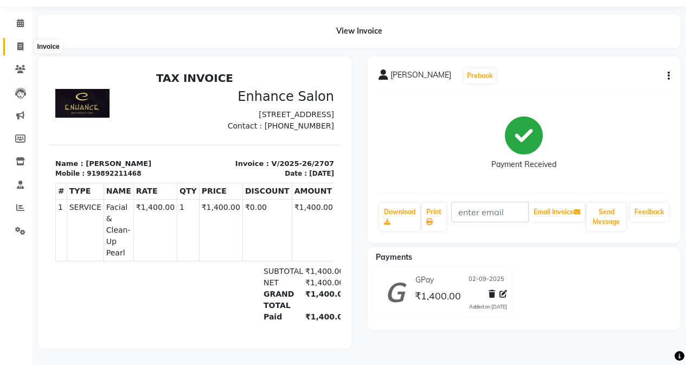
click at [22, 42] on icon at bounding box center [20, 46] width 6 height 8
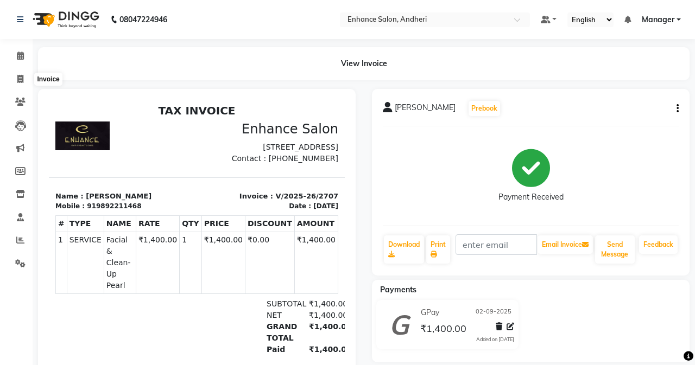
select select "service"
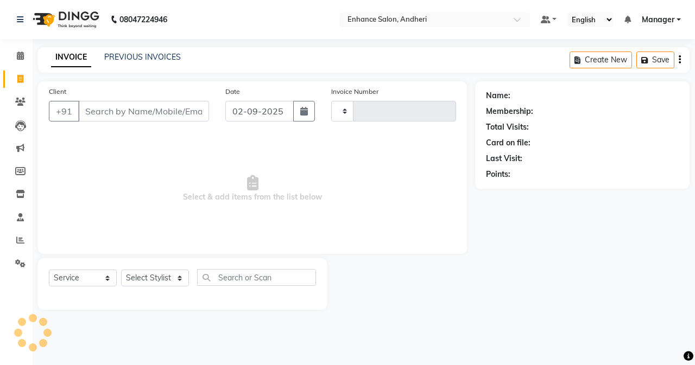
type input "2708"
select select "7236"
click at [94, 112] on input "Client" at bounding box center [143, 111] width 131 height 21
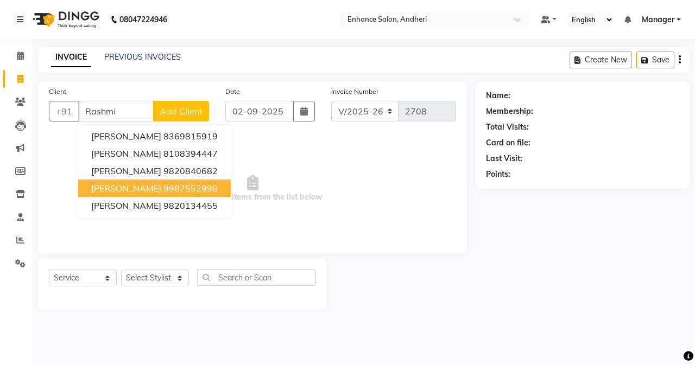
click at [163, 189] on ngb-highlight "9987552996" at bounding box center [190, 188] width 54 height 11
type input "9987552996"
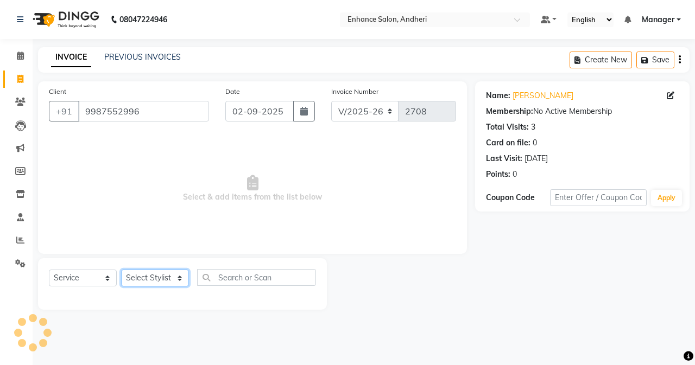
click at [174, 274] on select "Select Stylist Admin [PERSON_NAME] [PERSON_NAME] [PERSON_NAME] Manager [PERSON_…" at bounding box center [155, 278] width 68 height 17
select select "61731"
click at [121, 270] on select "Select Stylist Admin [PERSON_NAME] [PERSON_NAME] [PERSON_NAME] Manager [PERSON_…" at bounding box center [155, 278] width 68 height 17
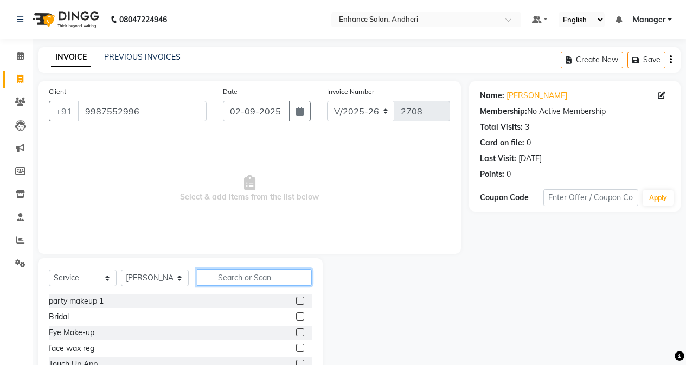
click at [255, 276] on input "text" at bounding box center [254, 277] width 115 height 17
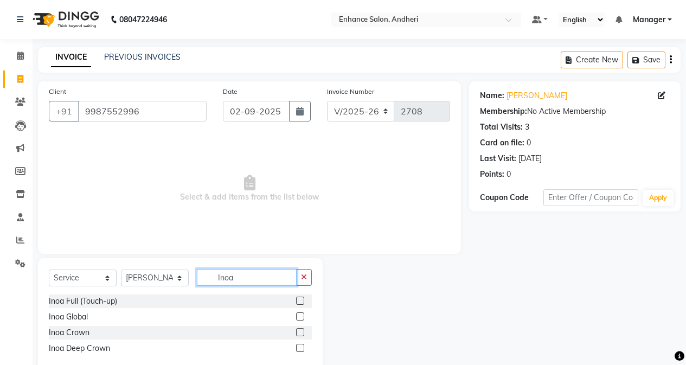
type input "Inoa"
click at [301, 303] on label at bounding box center [300, 301] width 8 height 8
click at [301, 303] on input "checkbox" at bounding box center [299, 301] width 7 height 7
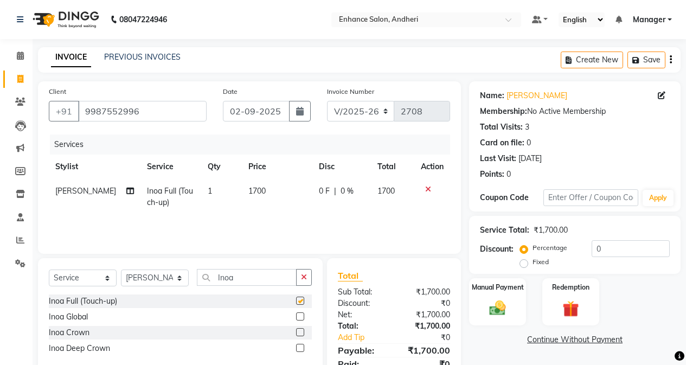
checkbox input "false"
click at [304, 281] on button "button" at bounding box center [304, 277] width 16 height 17
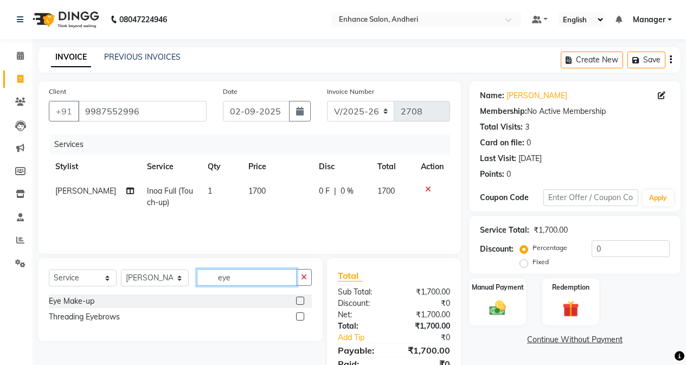
type input "eye"
click at [298, 316] on label at bounding box center [300, 317] width 8 height 8
click at [298, 316] on input "checkbox" at bounding box center [299, 317] width 7 height 7
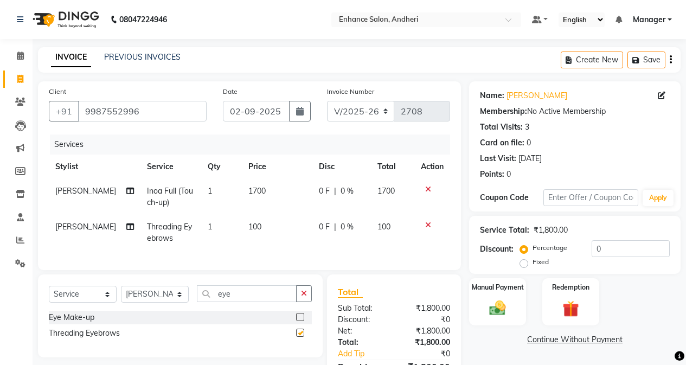
checkbox input "false"
click at [185, 299] on select "Select Stylist Admin [PERSON_NAME] [PERSON_NAME] [PERSON_NAME] Manager [PERSON_…" at bounding box center [155, 294] width 68 height 17
select select "61734"
click at [121, 294] on select "Select Stylist Admin [PERSON_NAME] [PERSON_NAME] [PERSON_NAME] Manager [PERSON_…" at bounding box center [155, 294] width 68 height 17
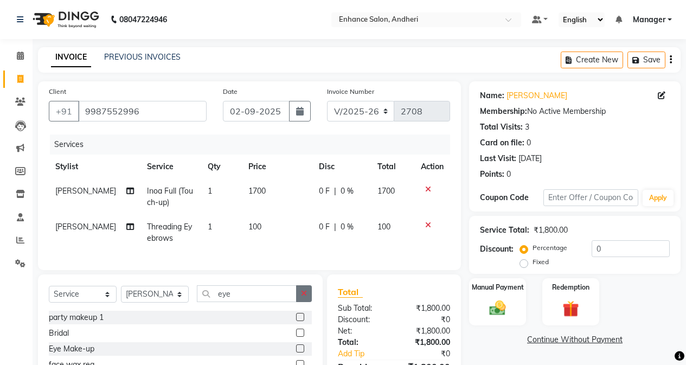
click at [307, 302] on button "button" at bounding box center [304, 293] width 16 height 17
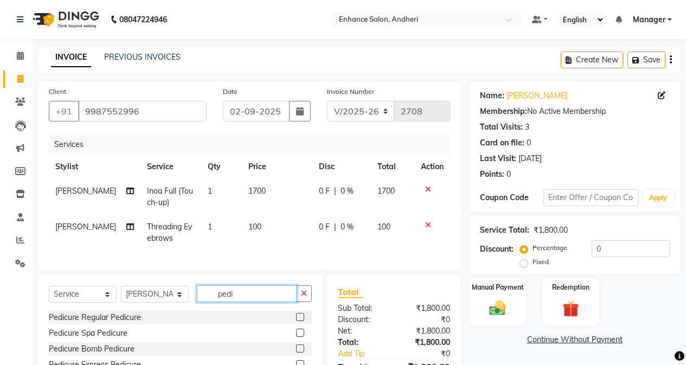
type input "pedi"
click at [298, 325] on div at bounding box center [299, 318] width 7 height 11
click at [301, 321] on label at bounding box center [300, 317] width 8 height 8
click at [301, 321] on input "checkbox" at bounding box center [299, 317] width 7 height 7
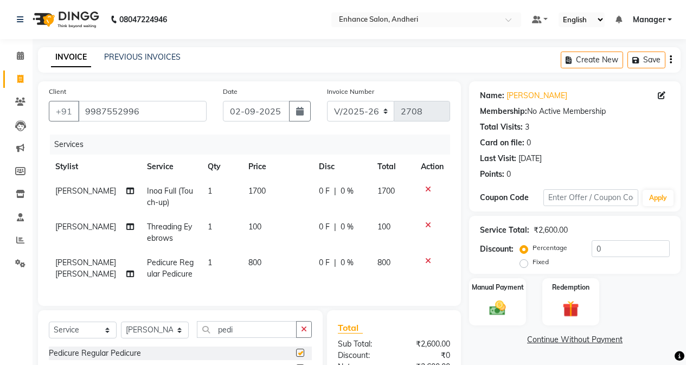
checkbox input "false"
click at [546, 244] on input "0" at bounding box center [631, 248] width 78 height 17
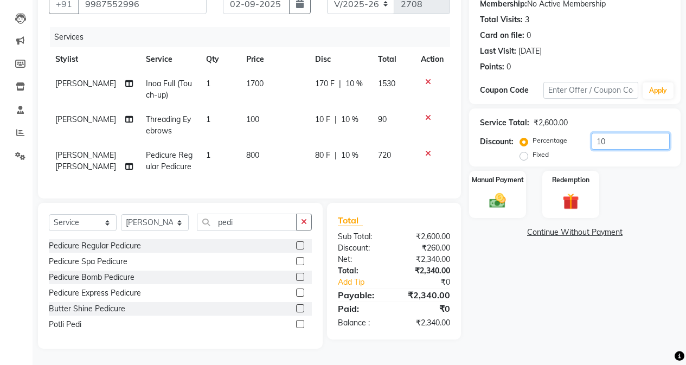
scroll to position [116, 0]
type input "10"
click at [495, 178] on div "Manual Payment" at bounding box center [497, 194] width 59 height 49
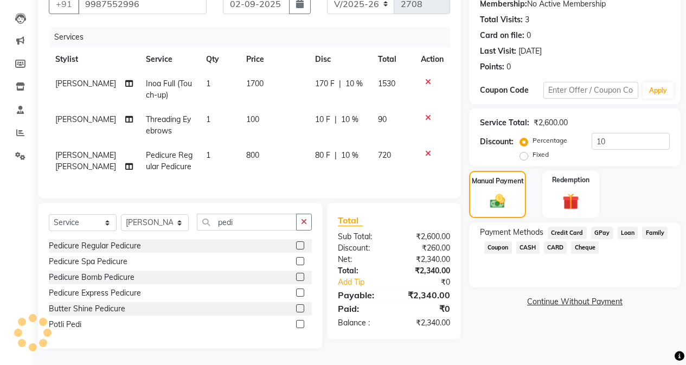
click at [546, 241] on span "CARD" at bounding box center [555, 247] width 23 height 12
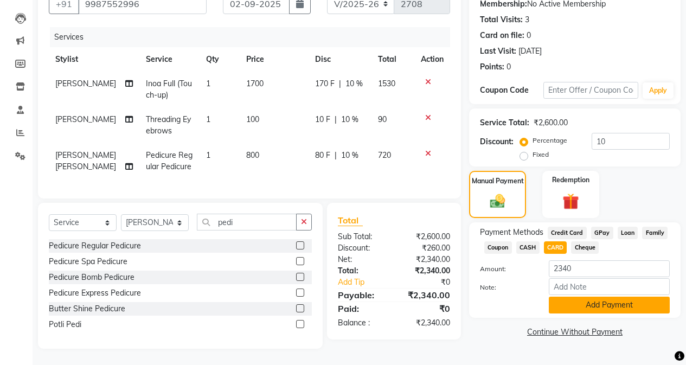
click at [546, 298] on button "Add Payment" at bounding box center [609, 305] width 121 height 17
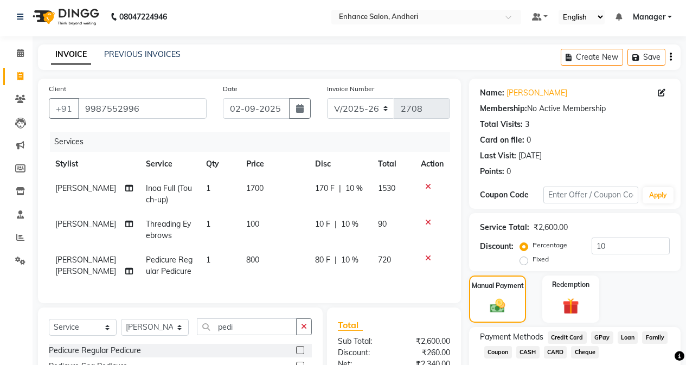
scroll to position [0, 0]
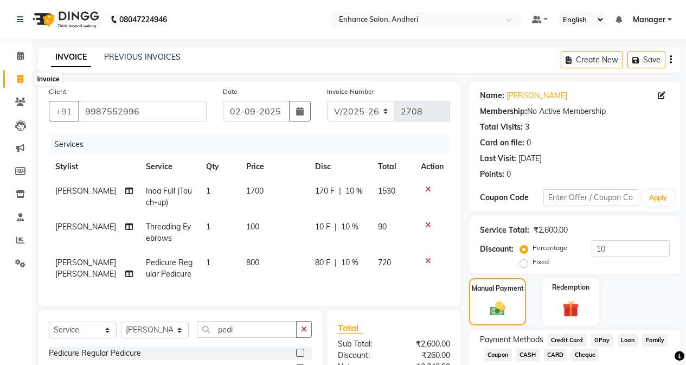
click at [19, 75] on icon at bounding box center [20, 79] width 6 height 8
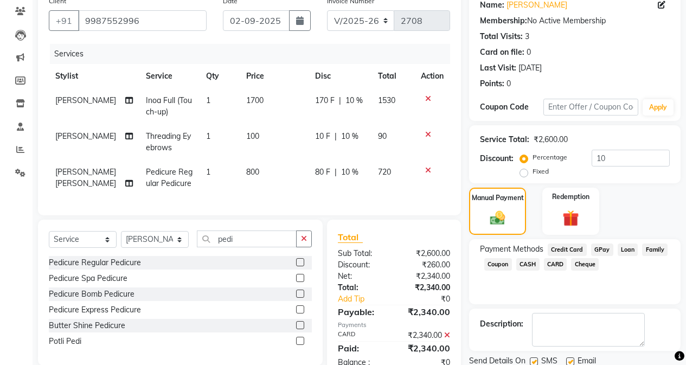
scroll to position [130, 0]
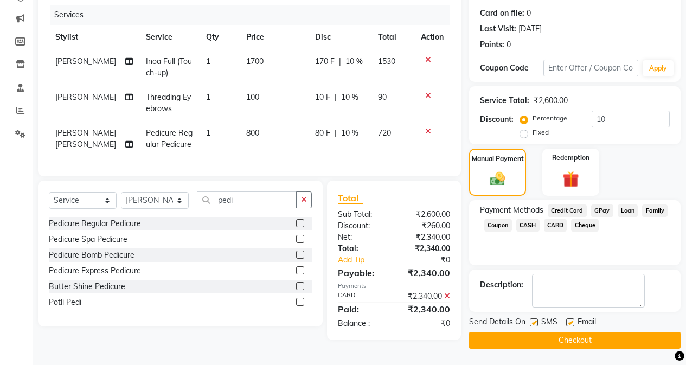
click at [543, 335] on button "Checkout" at bounding box center [575, 340] width 212 height 17
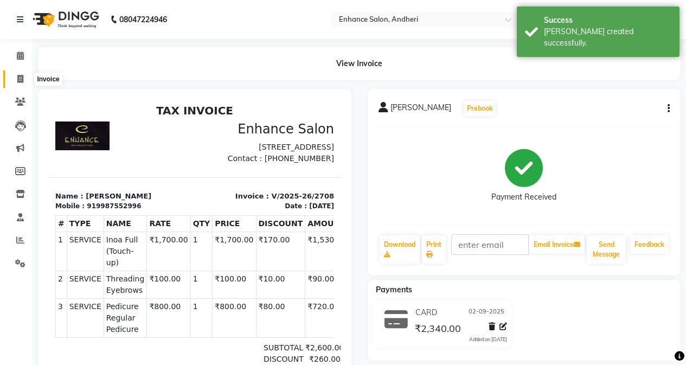
click at [22, 78] on icon at bounding box center [20, 79] width 6 height 8
select select "7236"
select select "service"
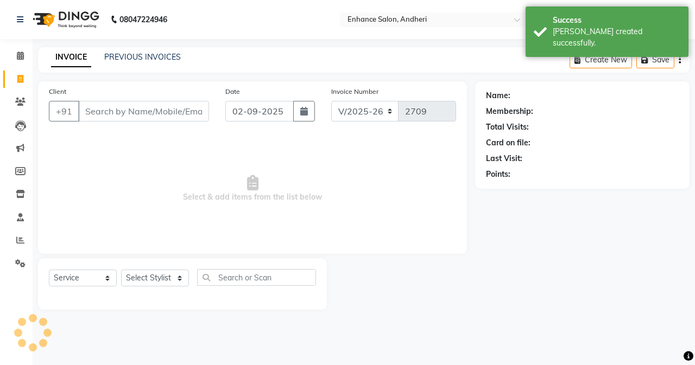
click at [117, 112] on input "Client" at bounding box center [143, 111] width 131 height 21
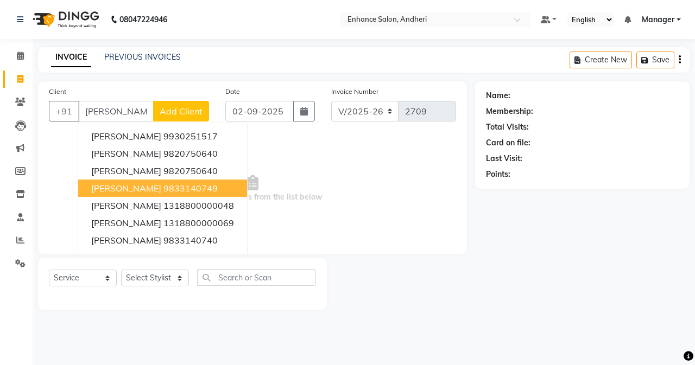
click at [163, 192] on ngb-highlight "9833140749" at bounding box center [190, 188] width 54 height 11
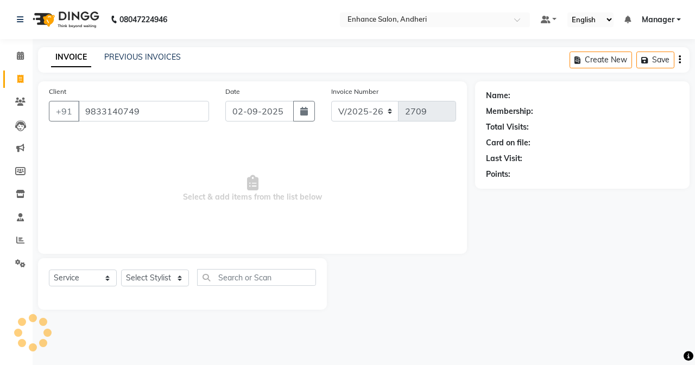
type input "9833140749"
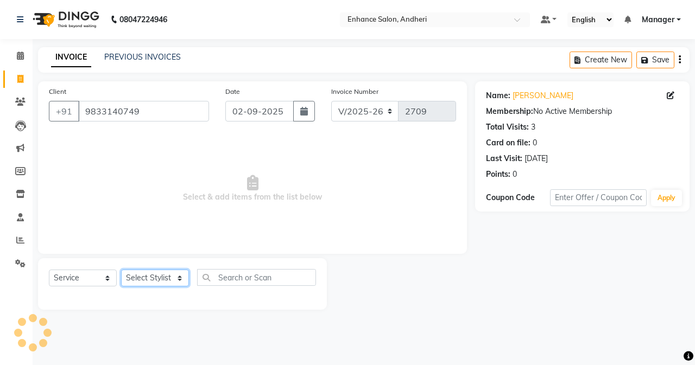
click at [161, 276] on select "Select Stylist Admin [PERSON_NAME] [PERSON_NAME] [PERSON_NAME] Manager [PERSON_…" at bounding box center [155, 278] width 68 height 17
select select "61735"
click at [121, 270] on select "Select Stylist Admin [PERSON_NAME] [PERSON_NAME] [PERSON_NAME] Manager [PERSON_…" at bounding box center [155, 278] width 68 height 17
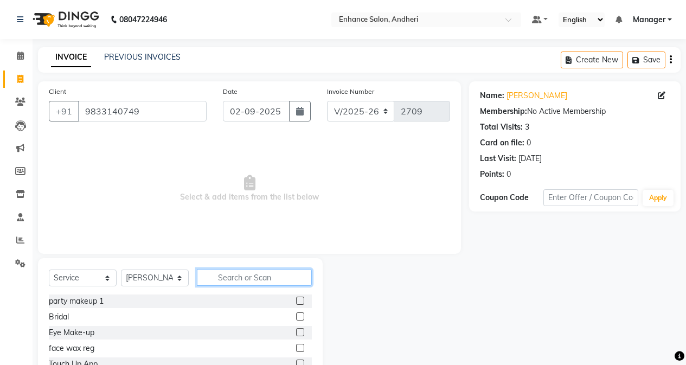
click at [240, 277] on input "text" at bounding box center [254, 277] width 115 height 17
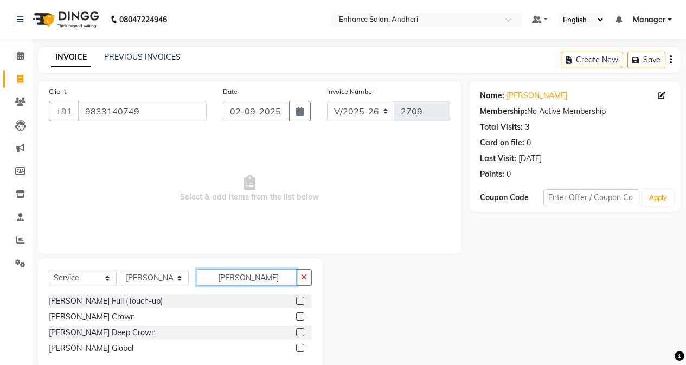
type input "[PERSON_NAME]"
click at [300, 300] on label at bounding box center [300, 301] width 8 height 8
click at [300, 300] on input "checkbox" at bounding box center [299, 301] width 7 height 7
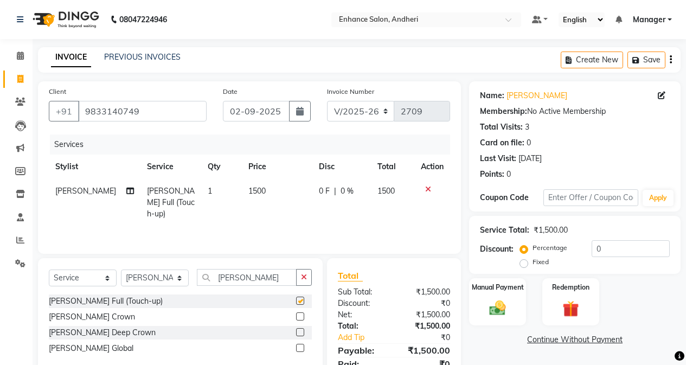
checkbox input "false"
click at [305, 279] on icon "button" at bounding box center [304, 277] width 6 height 8
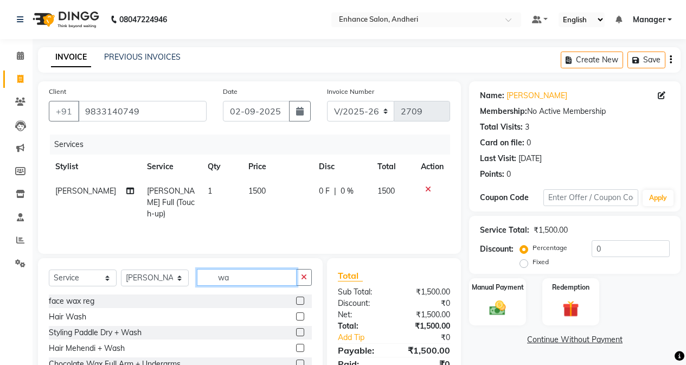
type input "w"
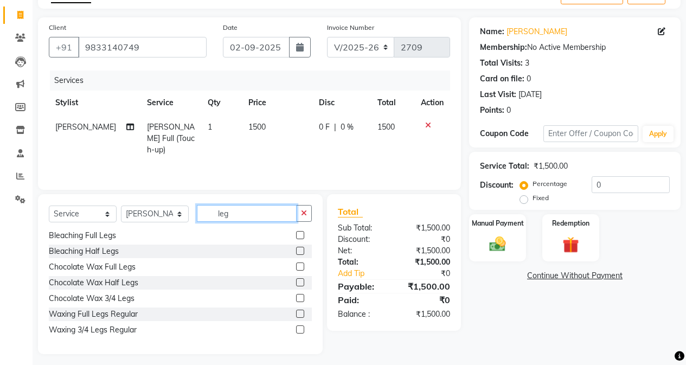
scroll to position [69, 0]
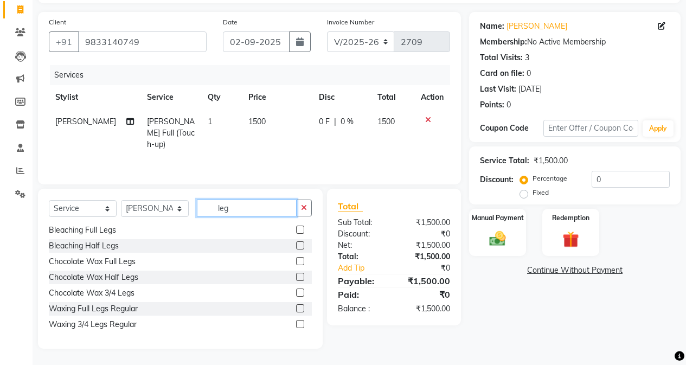
type input "leg"
click at [296, 325] on label at bounding box center [300, 324] width 8 height 8
click at [296, 325] on input "checkbox" at bounding box center [299, 324] width 7 height 7
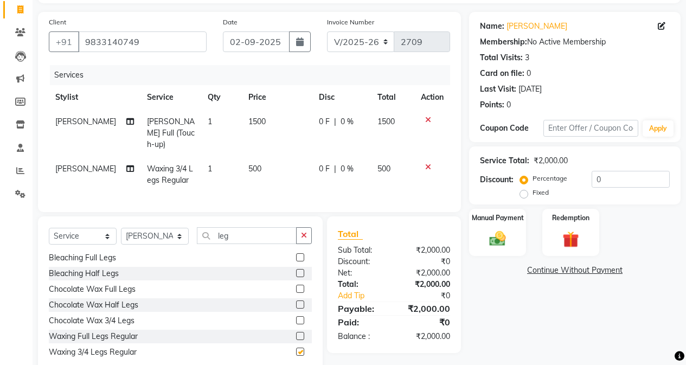
checkbox input "false"
click at [278, 157] on td "500" at bounding box center [277, 175] width 71 height 36
select select "61735"
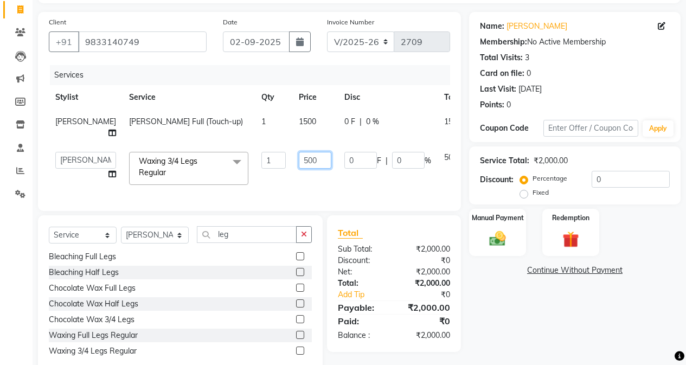
click at [300, 167] on input "500" at bounding box center [315, 160] width 33 height 17
type input "5"
type input "400"
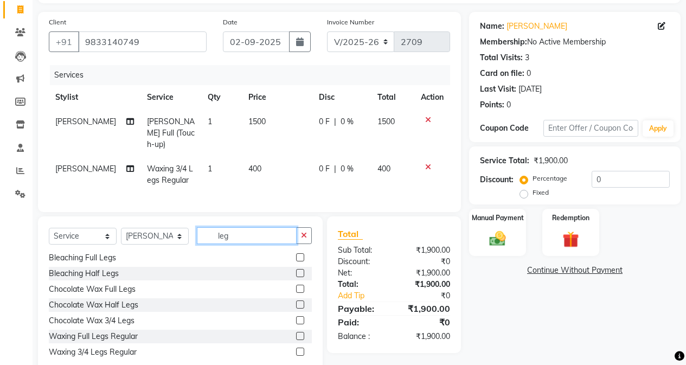
click at [278, 254] on div "Select Service Product Membership Package Voucher Prepaid Gift Card Select Styl…" at bounding box center [180, 297] width 285 height 160
type input "l"
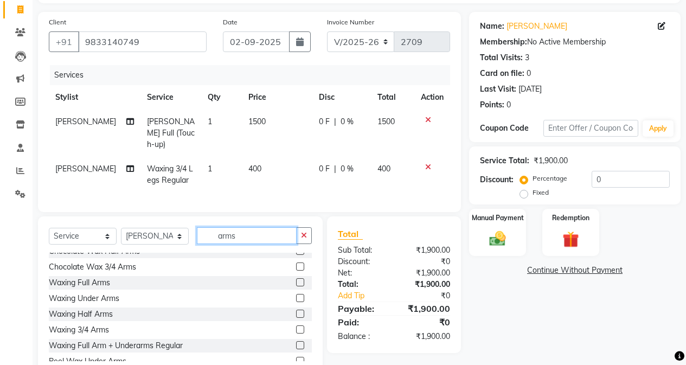
scroll to position [143, 0]
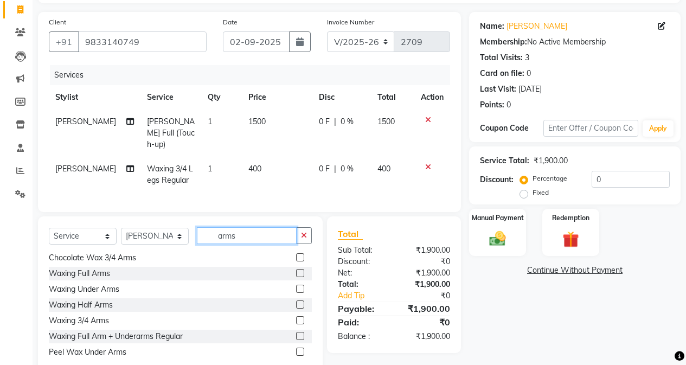
type input "arms"
click at [296, 271] on label at bounding box center [300, 273] width 8 height 8
click at [296, 271] on input "checkbox" at bounding box center [299, 273] width 7 height 7
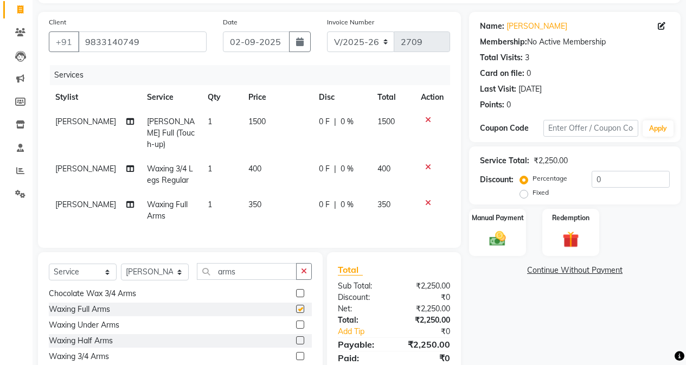
checkbox input "false"
click at [299, 267] on button "button" at bounding box center [304, 271] width 16 height 17
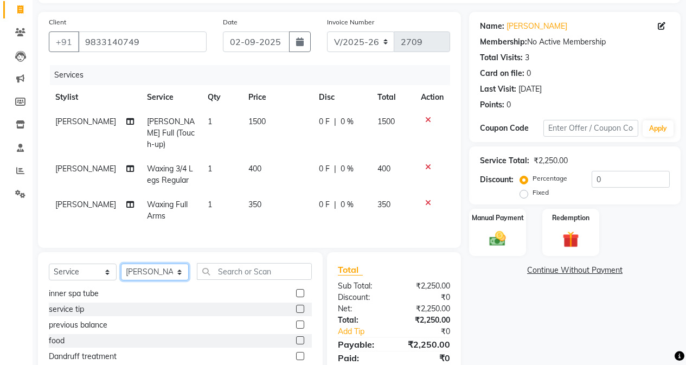
click at [179, 269] on select "Select Stylist Admin [PERSON_NAME] [PERSON_NAME] [PERSON_NAME] Manager [PERSON_…" at bounding box center [155, 272] width 68 height 17
select select "61736"
click at [121, 264] on select "Select Stylist Admin [PERSON_NAME] [PERSON_NAME] [PERSON_NAME] Manager [PERSON_…" at bounding box center [155, 272] width 68 height 17
click at [230, 269] on input "text" at bounding box center [254, 271] width 115 height 17
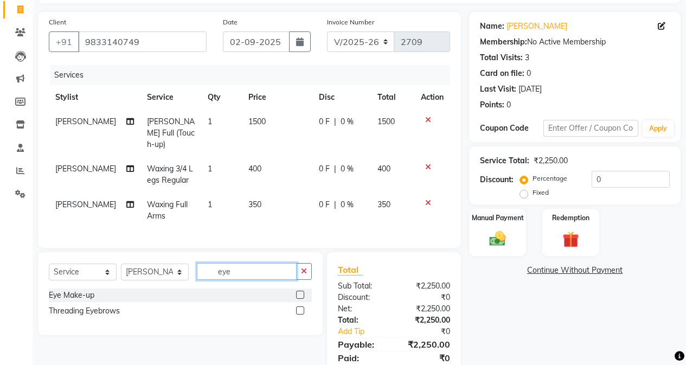
scroll to position [0, 0]
type input "eye"
click at [299, 309] on label at bounding box center [300, 311] width 8 height 8
click at [299, 309] on input "checkbox" at bounding box center [299, 311] width 7 height 7
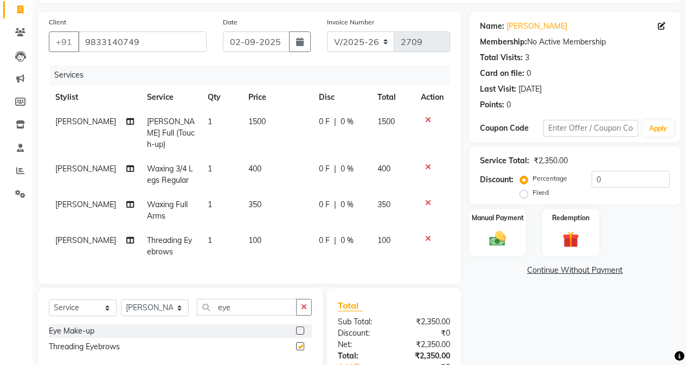
checkbox input "false"
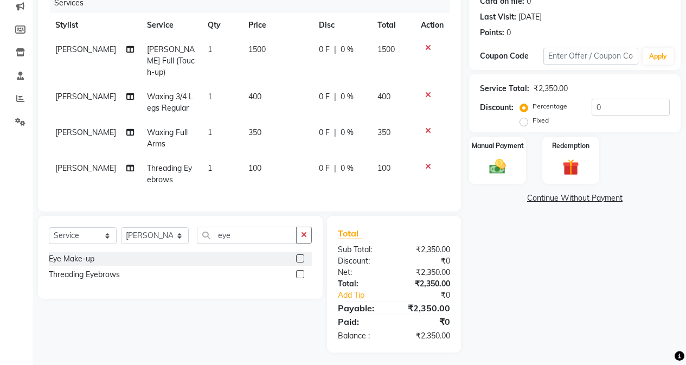
scroll to position [142, 0]
click at [183, 231] on select "Select Stylist Admin [PERSON_NAME] [PERSON_NAME] [PERSON_NAME] Manager [PERSON_…" at bounding box center [155, 235] width 68 height 17
click at [307, 232] on button "button" at bounding box center [304, 234] width 16 height 17
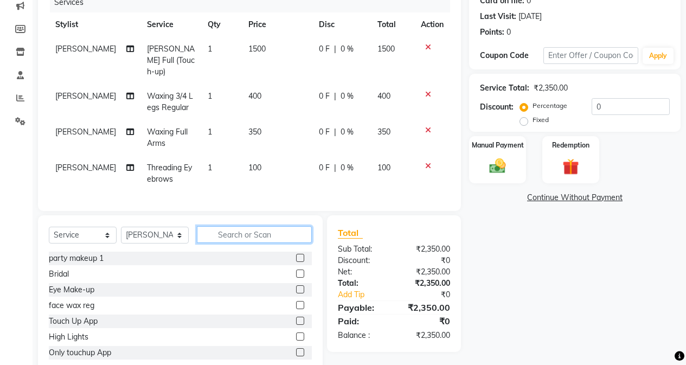
click at [276, 231] on input "text" at bounding box center [254, 234] width 115 height 17
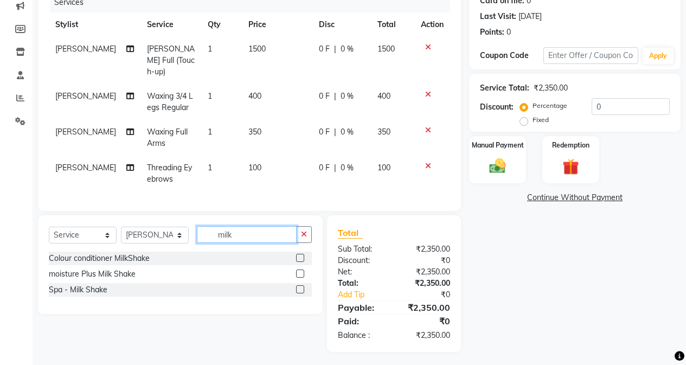
type input "milk"
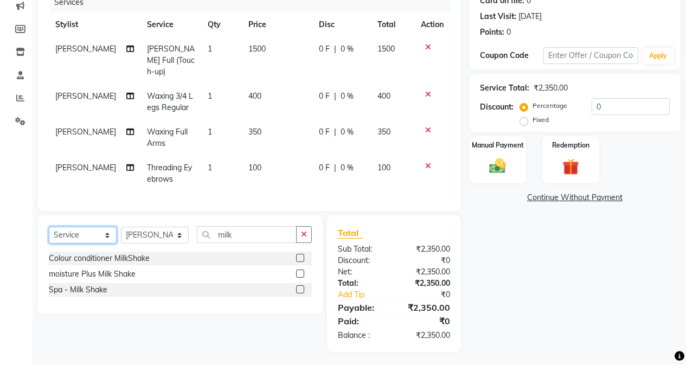
click at [73, 232] on select "Select Service Product Membership Package Voucher Prepaid Gift Card" at bounding box center [83, 235] width 68 height 17
select select "product"
click at [49, 227] on select "Select Service Product Membership Package Voucher Prepaid Gift Card" at bounding box center [83, 235] width 68 height 17
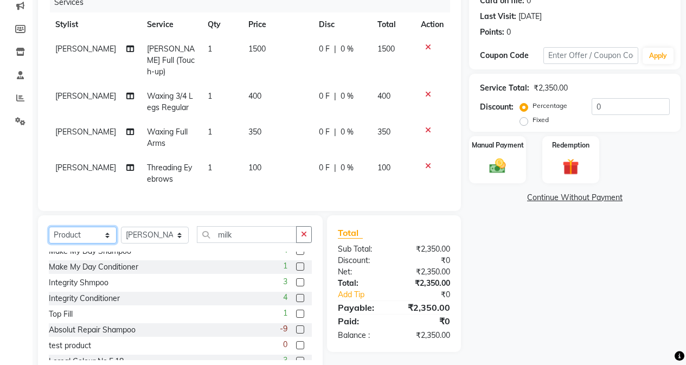
scroll to position [0, 0]
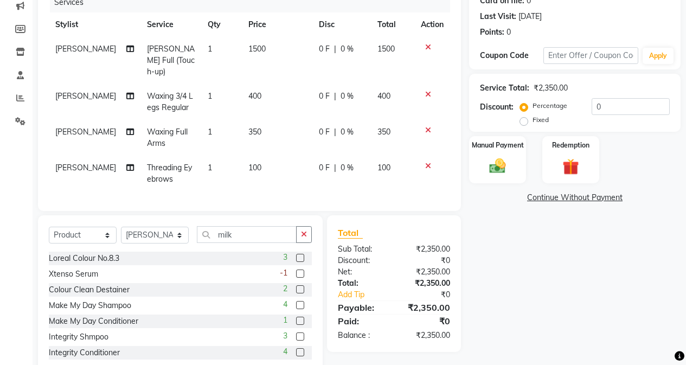
click at [296, 334] on label at bounding box center [300, 337] width 8 height 8
click at [296, 334] on input "checkbox" at bounding box center [299, 337] width 7 height 7
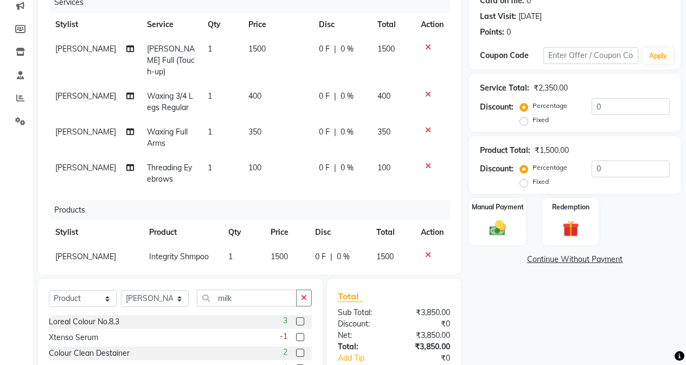
checkbox input "false"
click at [271, 252] on span "1500" at bounding box center [279, 257] width 17 height 10
select select "61736"
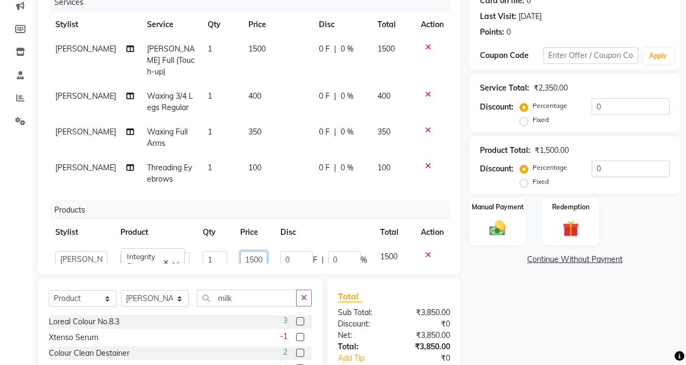
click at [255, 251] on input "1500" at bounding box center [253, 259] width 27 height 17
type input "1400"
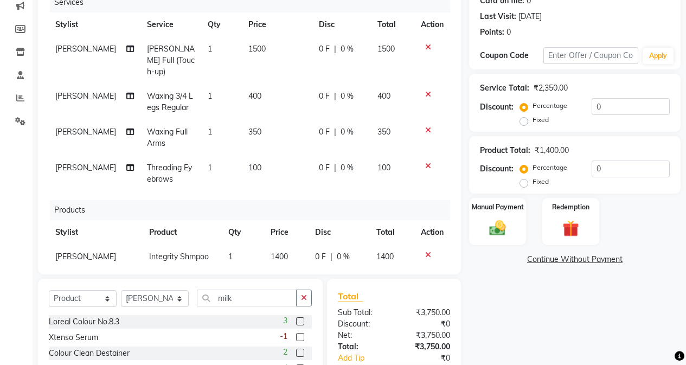
click at [537, 320] on div "Name: [PERSON_NAME] Membership: No Active Membership Total Visits: 3 Card on fi…" at bounding box center [579, 189] width 220 height 500
click at [546, 103] on input "0" at bounding box center [631, 106] width 78 height 17
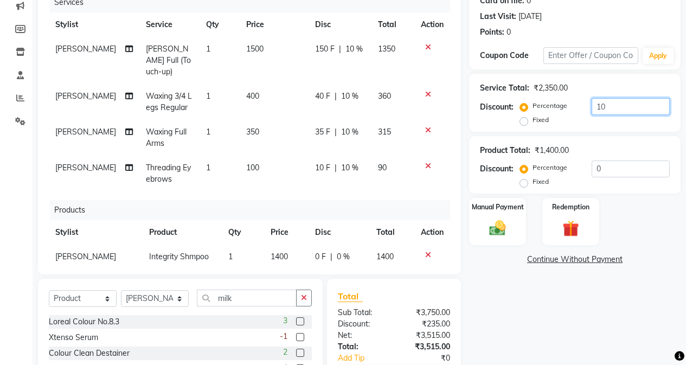
scroll to position [196, 0]
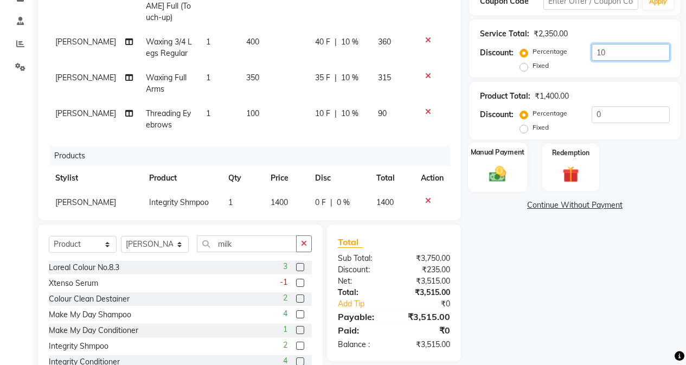
type input "10"
click at [497, 170] on img at bounding box center [498, 174] width 28 height 20
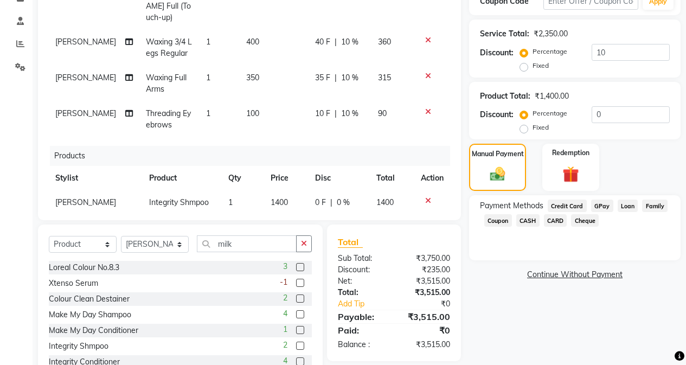
click at [546, 218] on span "CARD" at bounding box center [555, 220] width 23 height 12
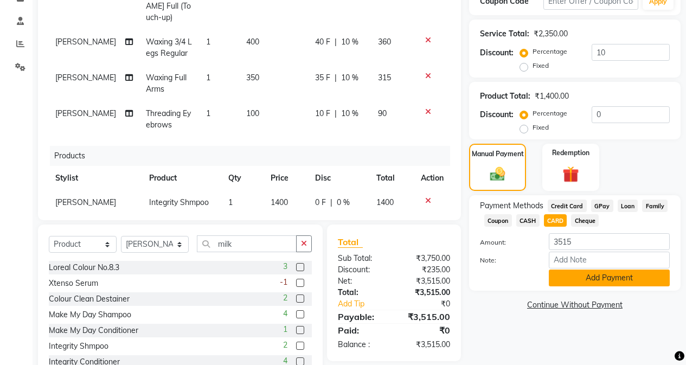
click at [546, 276] on button "Add Payment" at bounding box center [609, 278] width 121 height 17
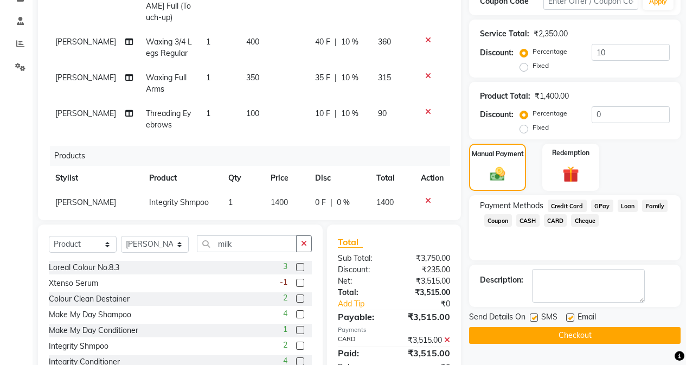
click at [546, 338] on button "Checkout" at bounding box center [575, 335] width 212 height 17
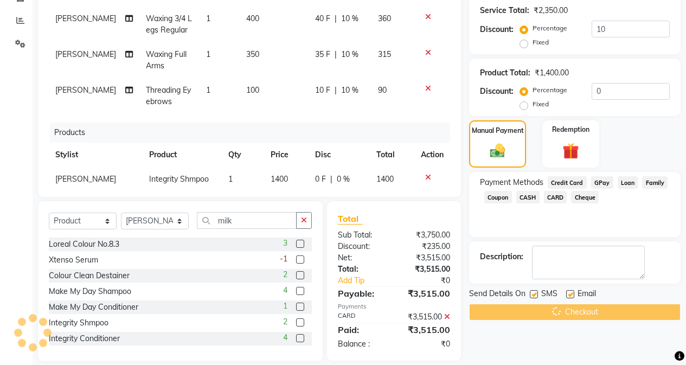
scroll to position [232, 0]
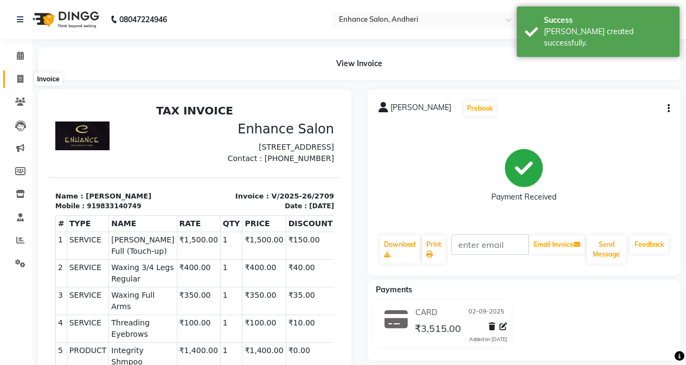
click at [20, 79] on icon at bounding box center [20, 79] width 6 height 8
select select "service"
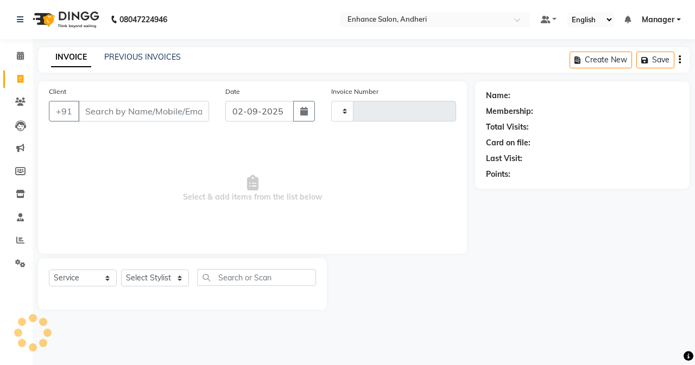
type input "2710"
select select "7236"
click at [155, 56] on link "PREVIOUS INVOICES" at bounding box center [142, 57] width 77 height 10
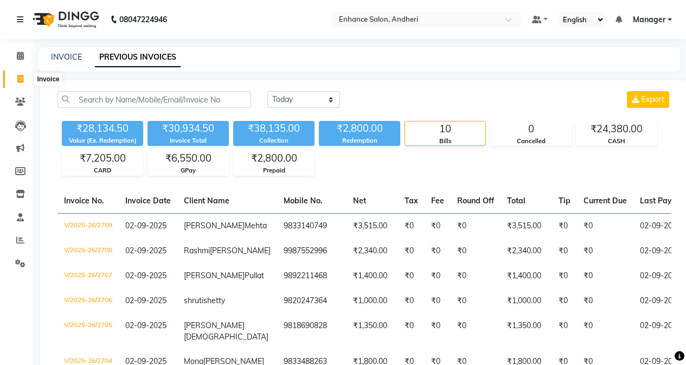
click at [19, 78] on icon at bounding box center [20, 79] width 6 height 8
select select "service"
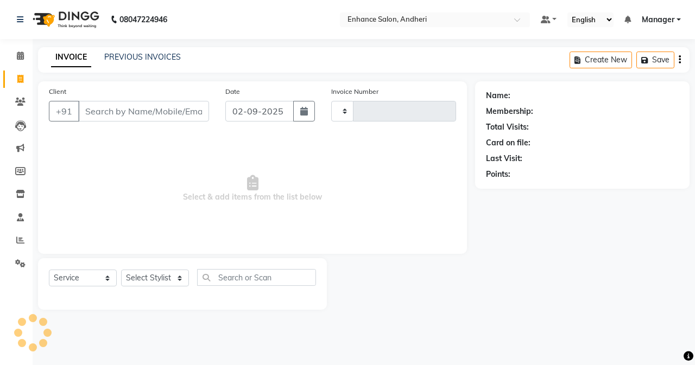
type input "2710"
select select "7236"
click at [113, 109] on input "Client" at bounding box center [143, 111] width 131 height 21
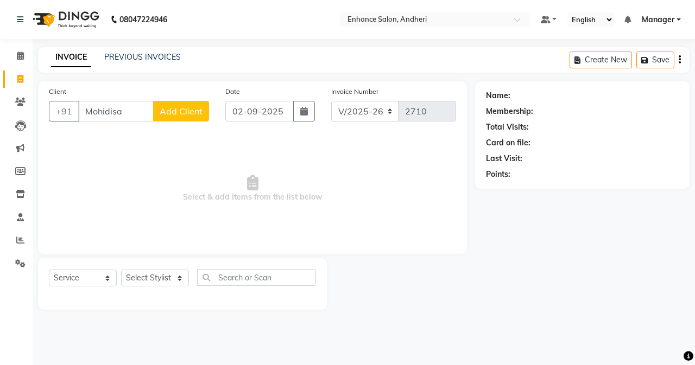
click at [105, 111] on input "Mohidisa" at bounding box center [115, 111] width 75 height 21
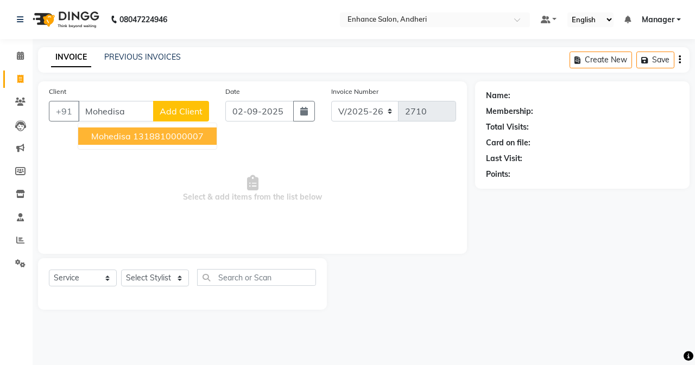
click at [153, 105] on input "Mohedisa" at bounding box center [115, 111] width 75 height 21
type input "M"
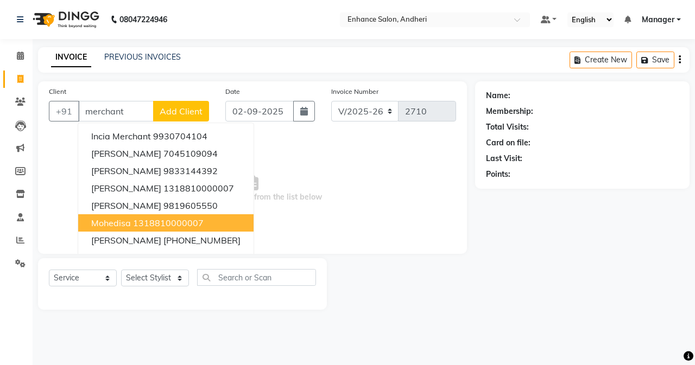
click at [187, 224] on ngb-highlight "1318810000007" at bounding box center [168, 223] width 71 height 11
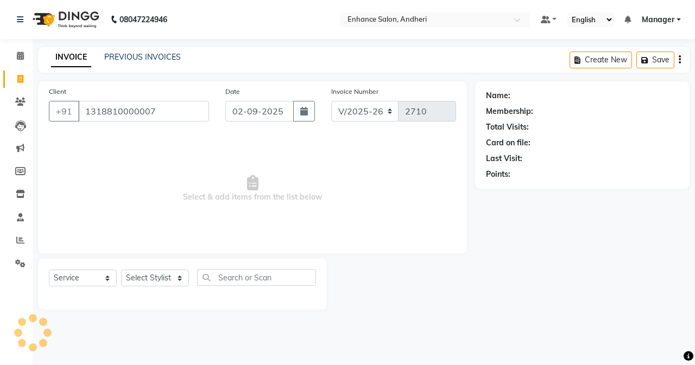
type input "1318810000007"
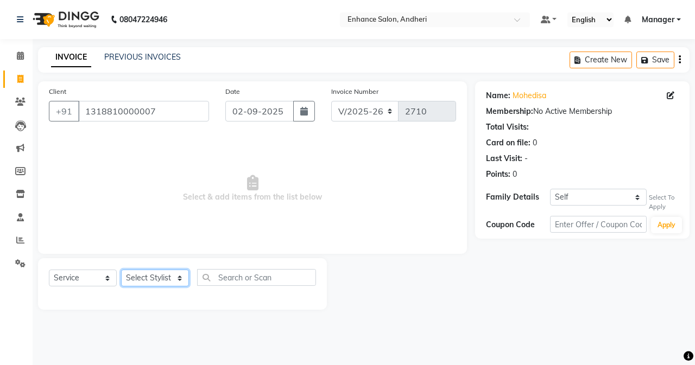
click at [156, 275] on select "Select Stylist Admin [PERSON_NAME] [PERSON_NAME] [PERSON_NAME] Manager [PERSON_…" at bounding box center [155, 278] width 68 height 17
select select "61729"
click at [121, 270] on select "Select Stylist Admin [PERSON_NAME] [PERSON_NAME] [PERSON_NAME] Manager [PERSON_…" at bounding box center [155, 278] width 68 height 17
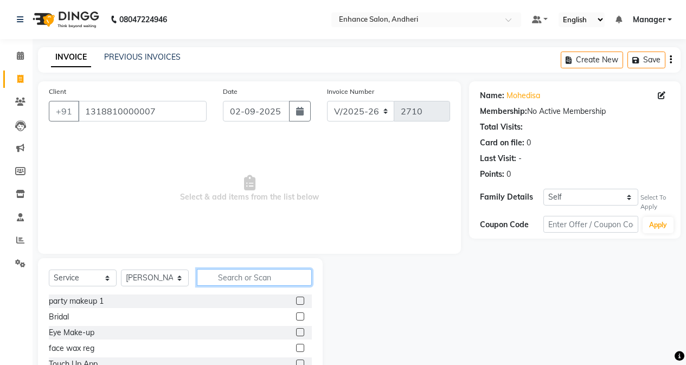
click at [232, 272] on input "text" at bounding box center [254, 277] width 115 height 17
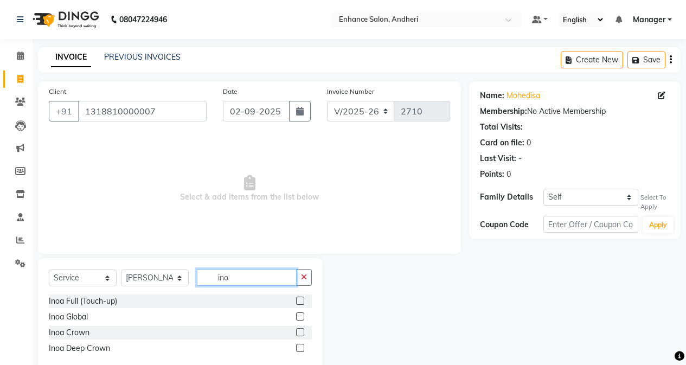
type input "ino"
click at [301, 303] on label at bounding box center [300, 301] width 8 height 8
click at [301, 303] on input "checkbox" at bounding box center [299, 301] width 7 height 7
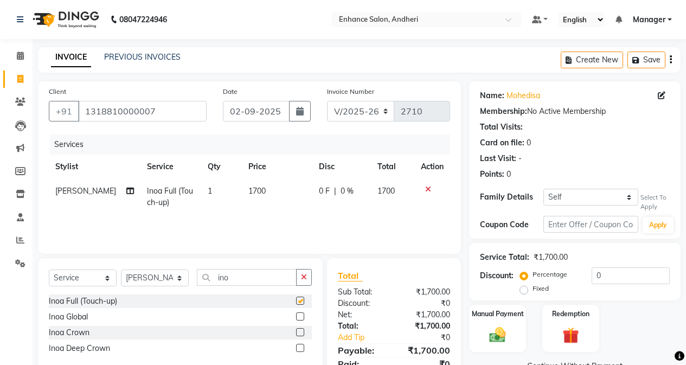
checkbox input "false"
click at [182, 277] on select "Select Stylist Admin [PERSON_NAME] [PERSON_NAME] [PERSON_NAME] Manager [PERSON_…" at bounding box center [155, 278] width 68 height 17
select select "61733"
click at [121, 270] on select "Select Stylist Admin [PERSON_NAME] [PERSON_NAME] [PERSON_NAME] Manager [PERSON_…" at bounding box center [155, 278] width 68 height 17
click at [307, 277] on icon "button" at bounding box center [304, 277] width 6 height 8
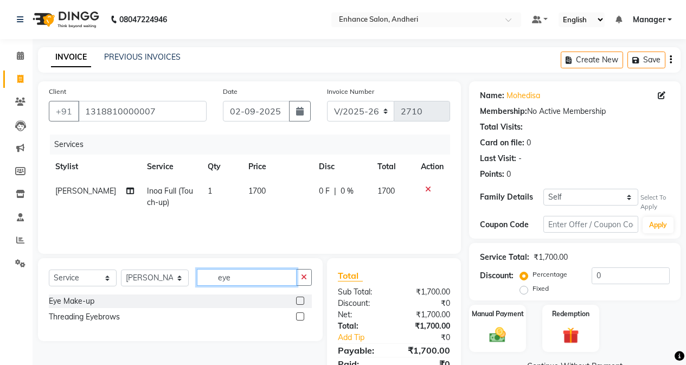
type input "eye"
click at [301, 317] on label at bounding box center [300, 317] width 8 height 8
click at [301, 317] on input "checkbox" at bounding box center [299, 317] width 7 height 7
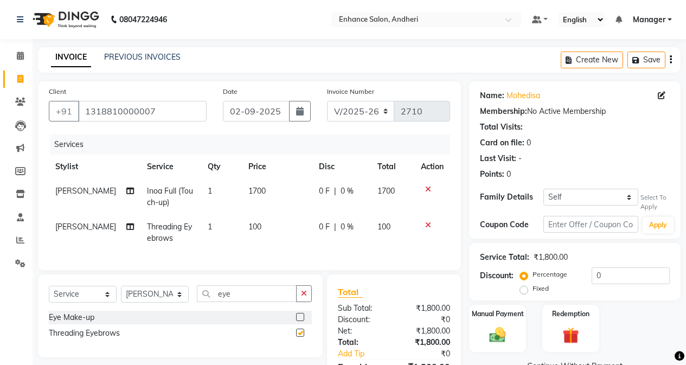
checkbox input "false"
click at [303, 297] on icon "button" at bounding box center [304, 294] width 6 height 8
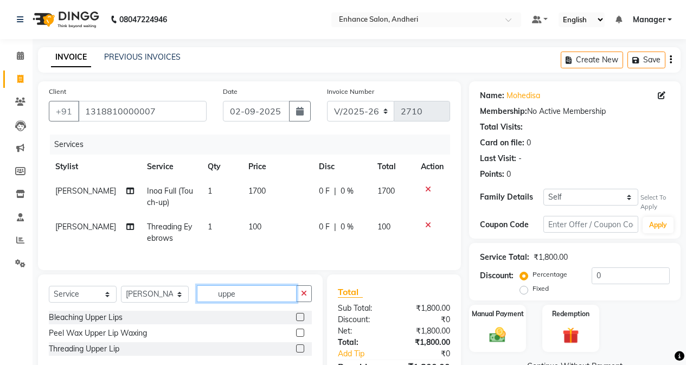
type input "uppe"
click at [301, 342] on label at bounding box center [300, 349] width 8 height 8
click at [301, 342] on input "checkbox" at bounding box center [299, 349] width 7 height 7
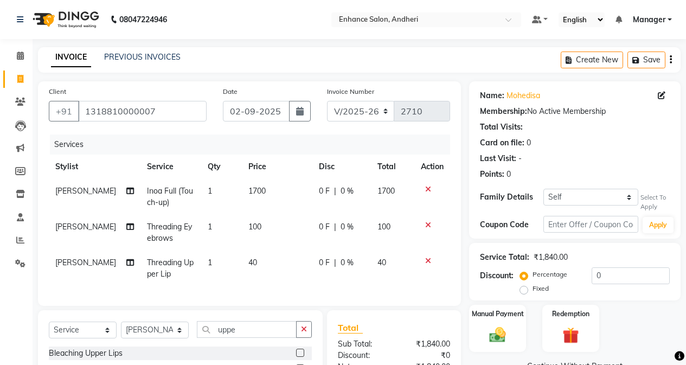
checkbox input "false"
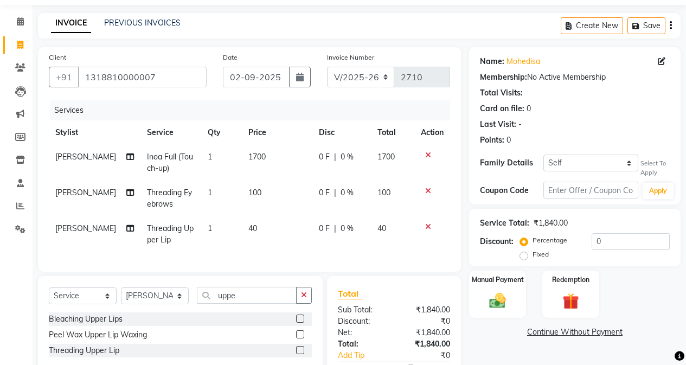
scroll to position [106, 0]
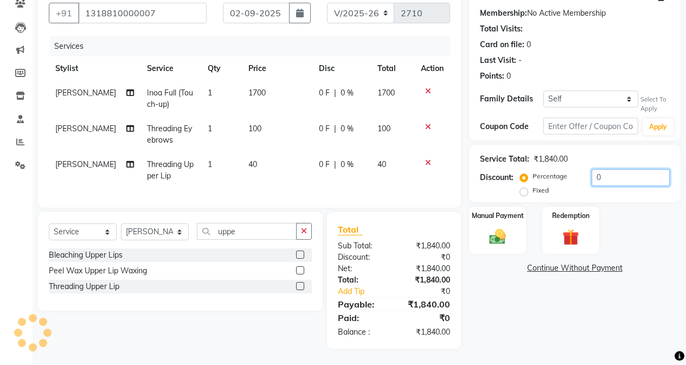
click at [546, 169] on input "0" at bounding box center [631, 177] width 78 height 17
type input "10"
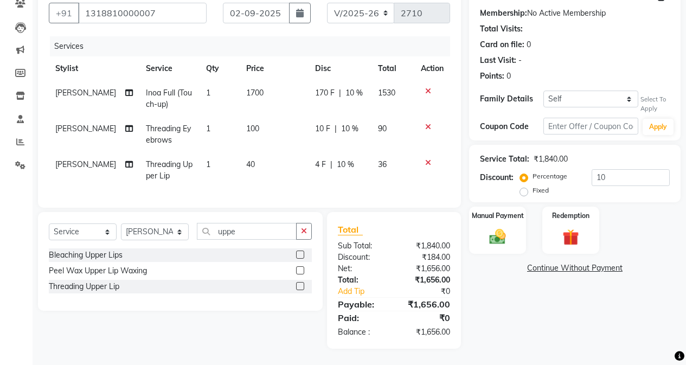
click at [258, 160] on td "40" at bounding box center [274, 170] width 69 height 36
select select "61733"
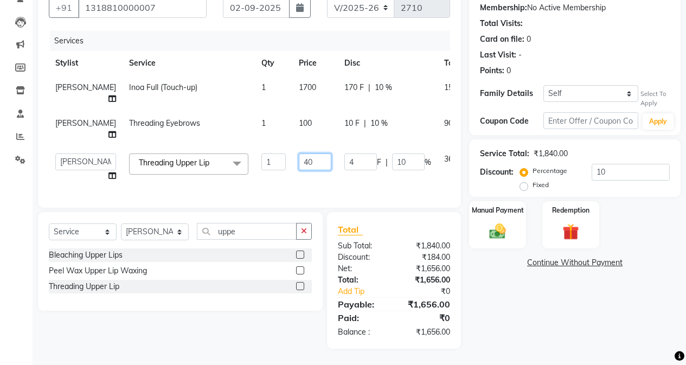
click at [302, 170] on input "40" at bounding box center [315, 162] width 33 height 17
type input "44"
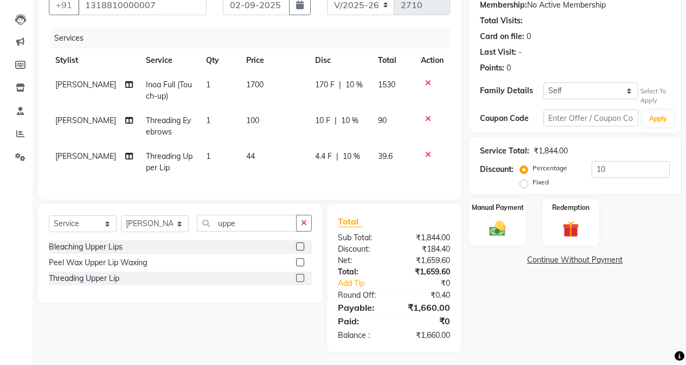
click at [492, 323] on div "Name: Mohedisa Membership: No Active Membership Total Visits: Card on file: 0 L…" at bounding box center [579, 163] width 220 height 377
click at [495, 225] on img at bounding box center [498, 229] width 28 height 20
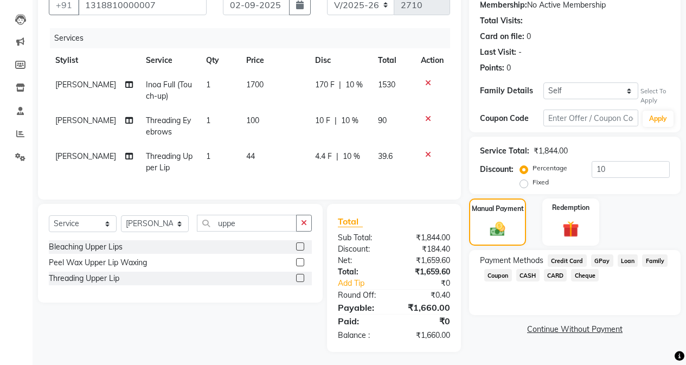
click at [240, 149] on td "44" at bounding box center [274, 162] width 69 height 36
select select "61733"
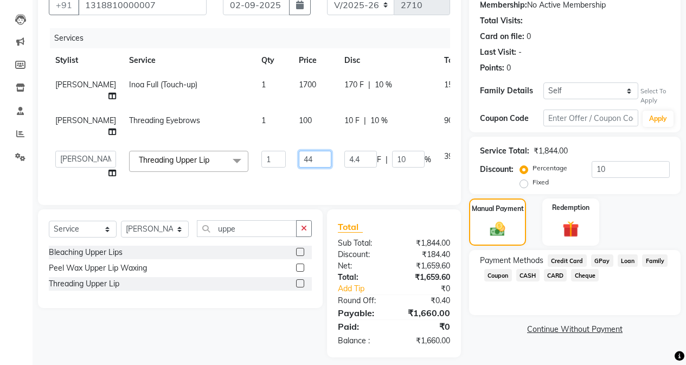
click at [299, 168] on input "44" at bounding box center [315, 159] width 33 height 17
type input "4"
type input "34"
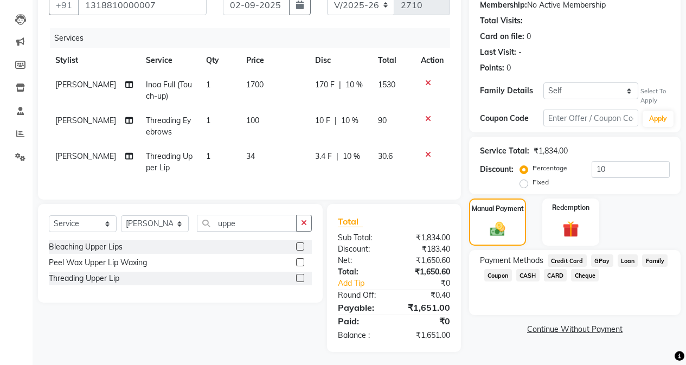
click at [546, 339] on div "Name: Mohedisa Membership: No Active Membership Total Visits: Card on file: 0 L…" at bounding box center [579, 163] width 220 height 377
click at [260, 158] on td "34" at bounding box center [274, 162] width 69 height 36
select select "61733"
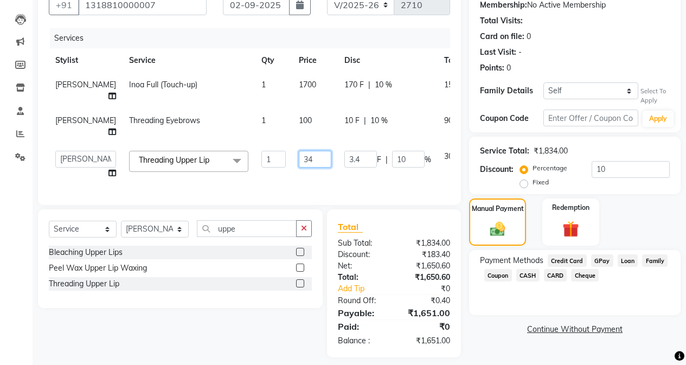
click at [299, 166] on input "34" at bounding box center [315, 159] width 33 height 17
type input "33"
click at [530, 342] on div "Name: Mohedisa Membership: No Active Membership Total Visits: Card on file: 0 L…" at bounding box center [579, 166] width 220 height 383
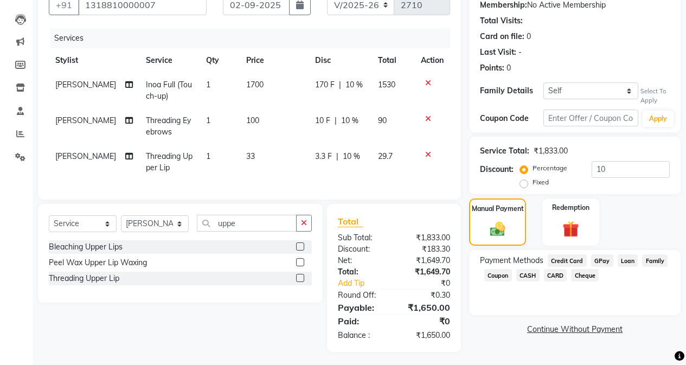
click at [528, 276] on span "CASH" at bounding box center [528, 275] width 23 height 12
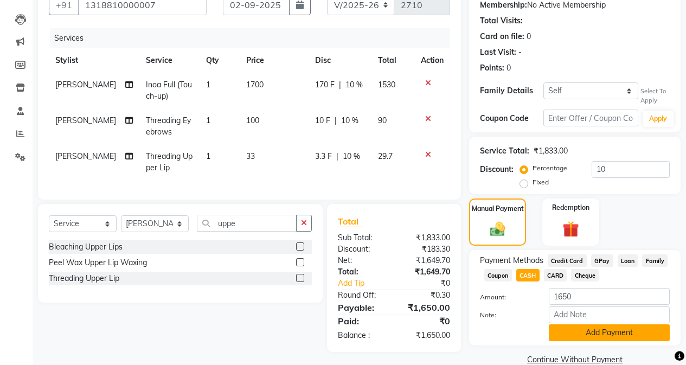
click at [546, 332] on button "Add Payment" at bounding box center [609, 333] width 121 height 17
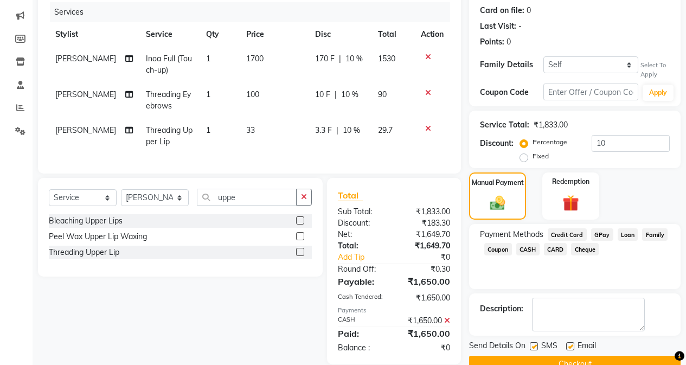
scroll to position [156, 0]
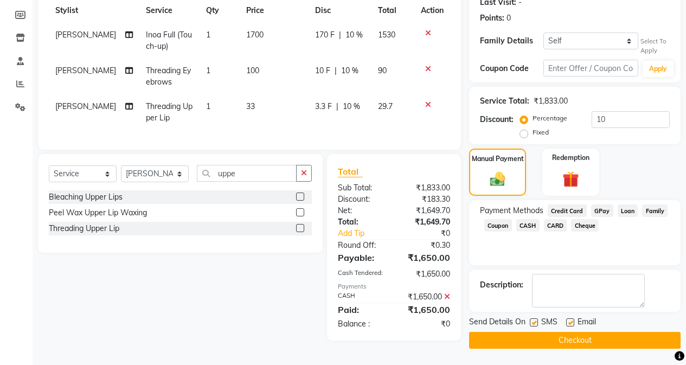
click at [546, 340] on button "Checkout" at bounding box center [575, 340] width 212 height 17
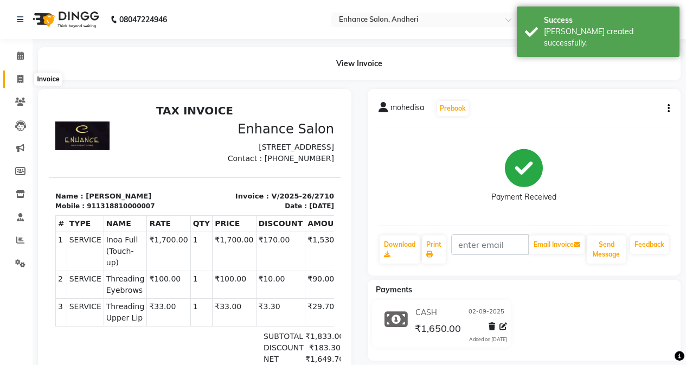
click at [21, 80] on icon at bounding box center [20, 79] width 6 height 8
select select "service"
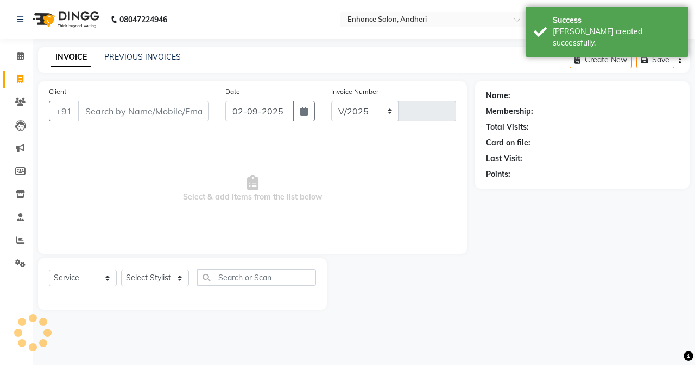
select select "7236"
type input "2711"
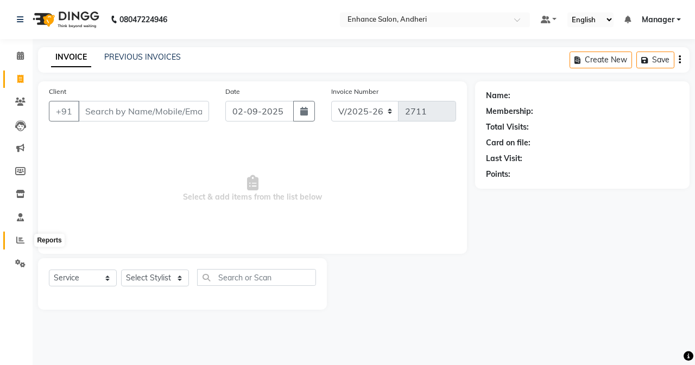
click at [20, 238] on icon at bounding box center [20, 240] width 8 height 8
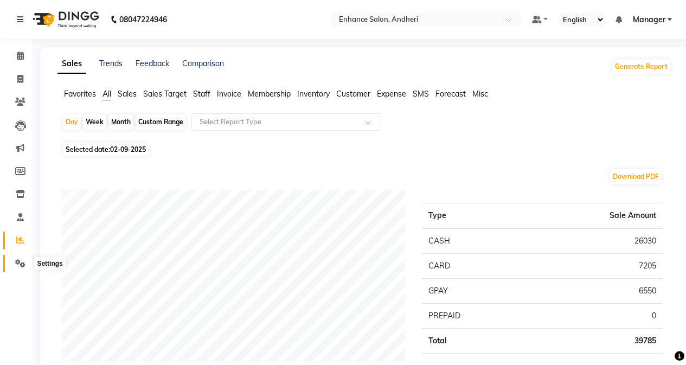
click at [22, 263] on icon at bounding box center [20, 263] width 10 height 8
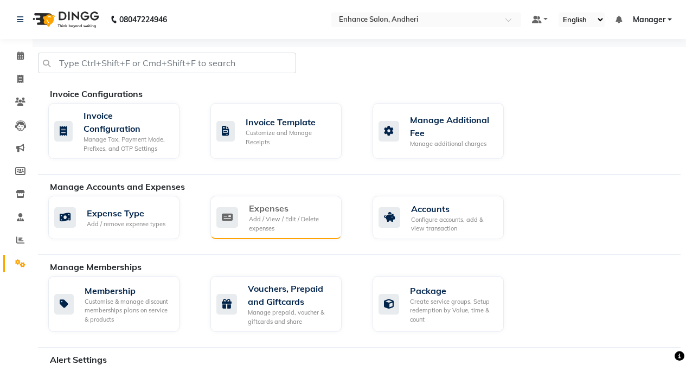
click at [295, 220] on div "Add / View / Edit / Delete expenses" at bounding box center [291, 224] width 84 height 18
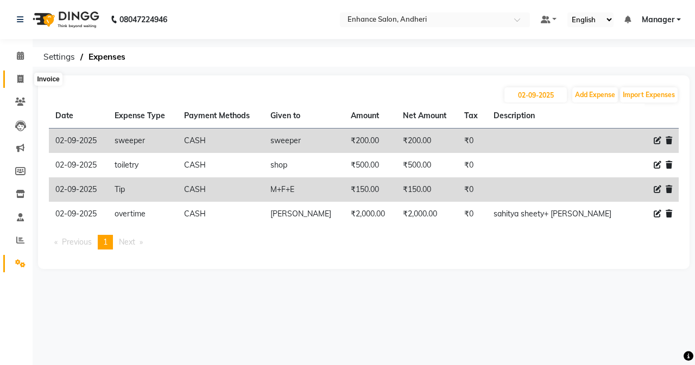
click at [17, 78] on icon at bounding box center [20, 79] width 6 height 8
select select "service"
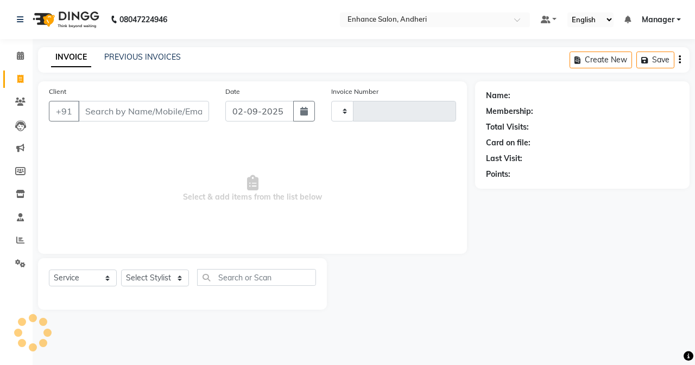
type input "2711"
select select "7236"
